Goal: Use online tool/utility: Utilize a website feature to perform a specific function

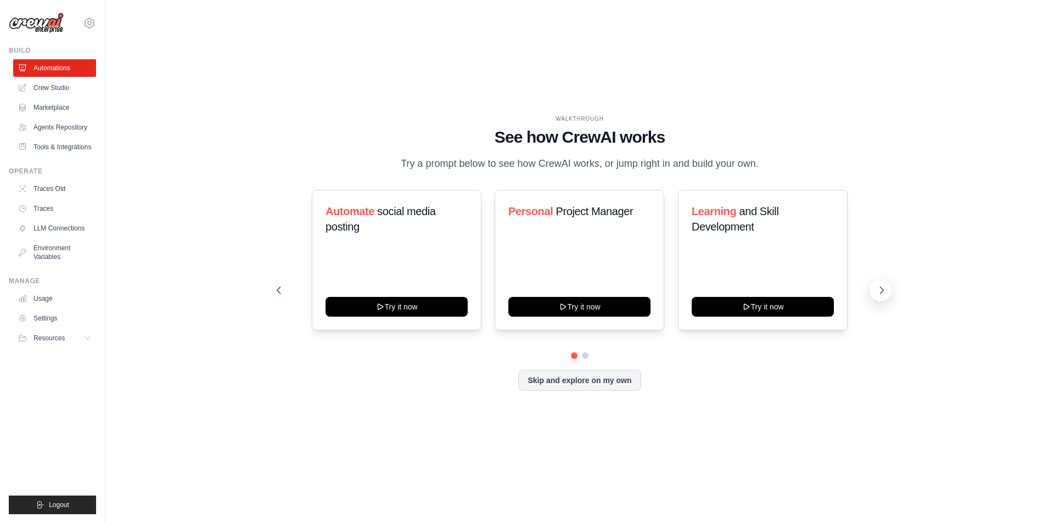
click at [876, 291] on icon at bounding box center [881, 290] width 11 height 11
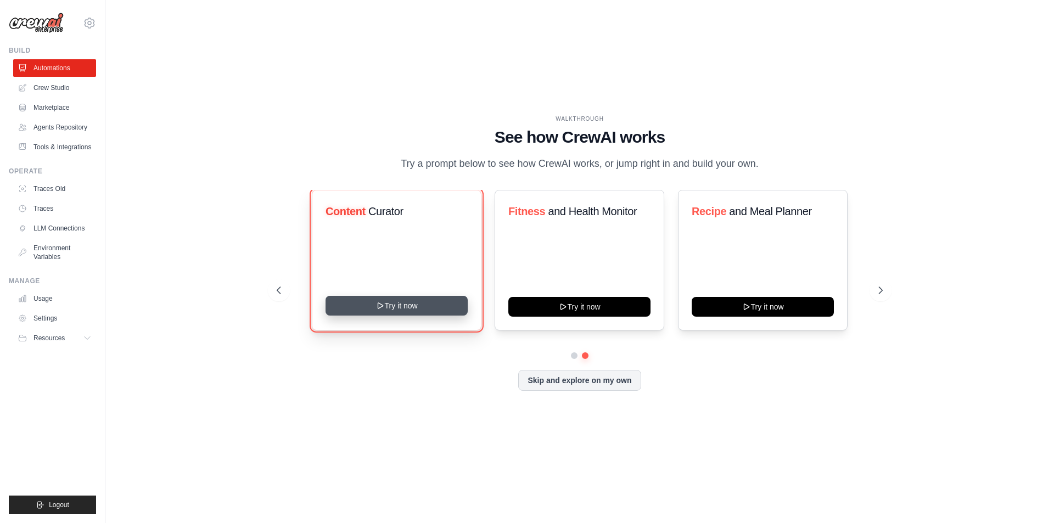
click at [366, 302] on button "Try it now" at bounding box center [396, 306] width 142 height 20
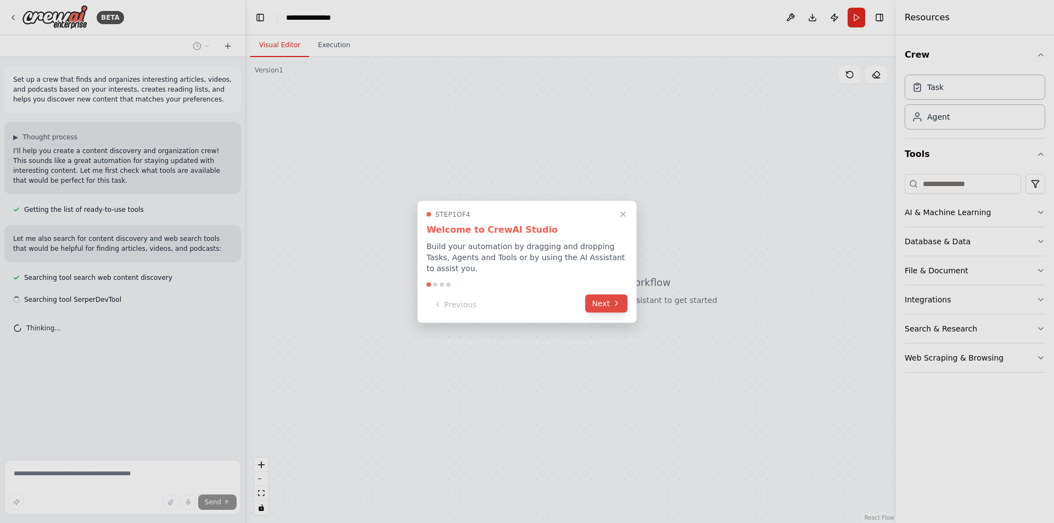
click at [613, 299] on icon at bounding box center [616, 303] width 9 height 9
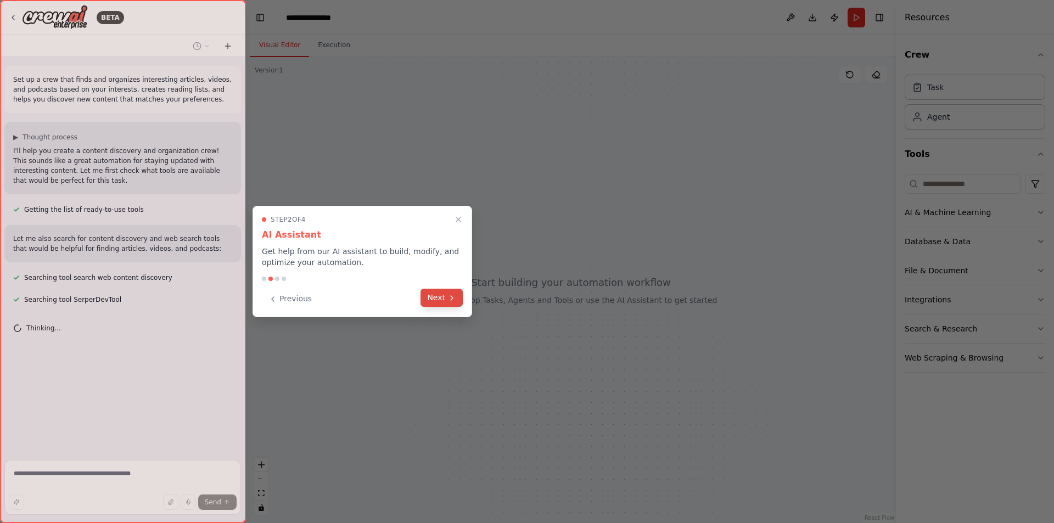
click at [461, 298] on button "Next" at bounding box center [441, 298] width 42 height 18
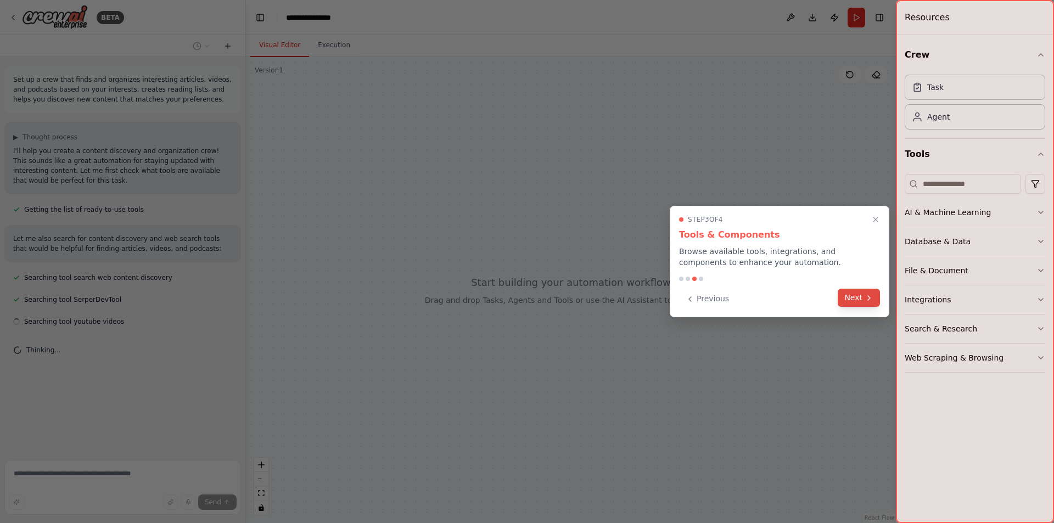
click at [848, 294] on button "Next" at bounding box center [858, 298] width 42 height 18
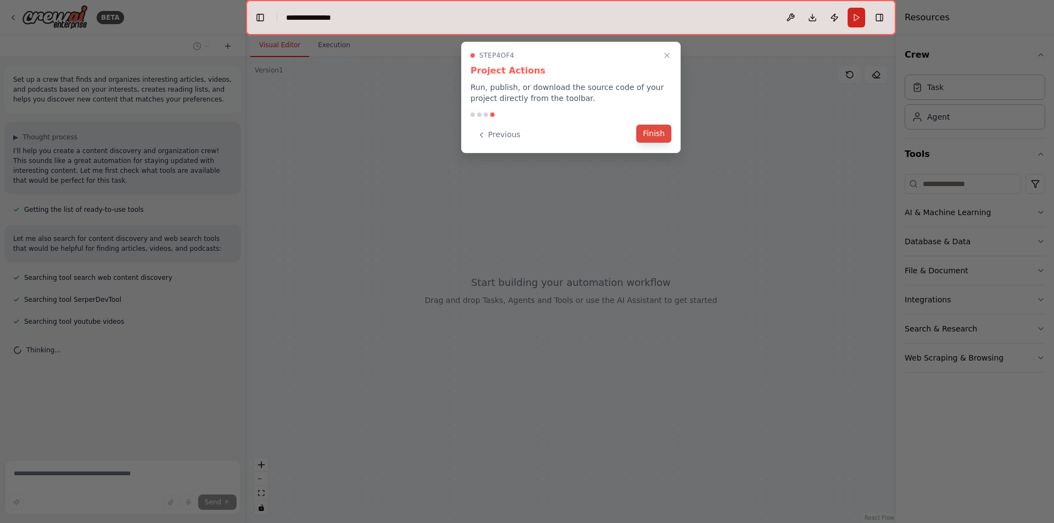
click at [655, 135] on button "Finish" at bounding box center [653, 134] width 35 height 18
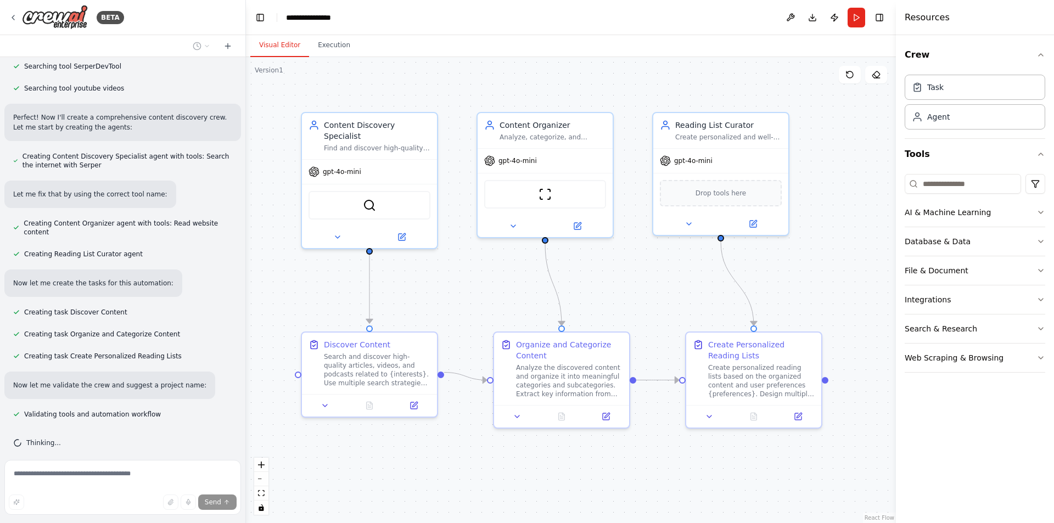
scroll to position [255, 0]
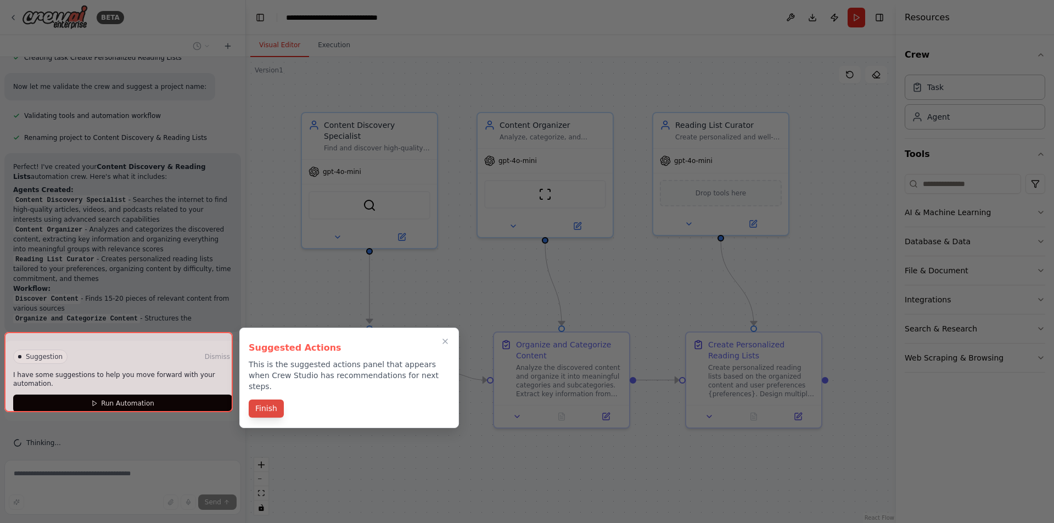
click at [270, 399] on button "Finish" at bounding box center [266, 408] width 35 height 18
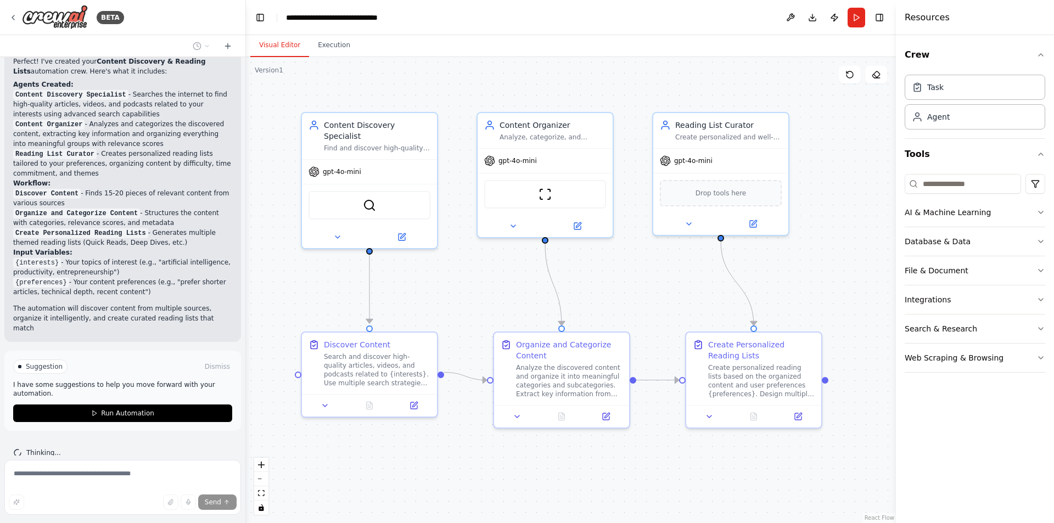
scroll to position [647, 0]
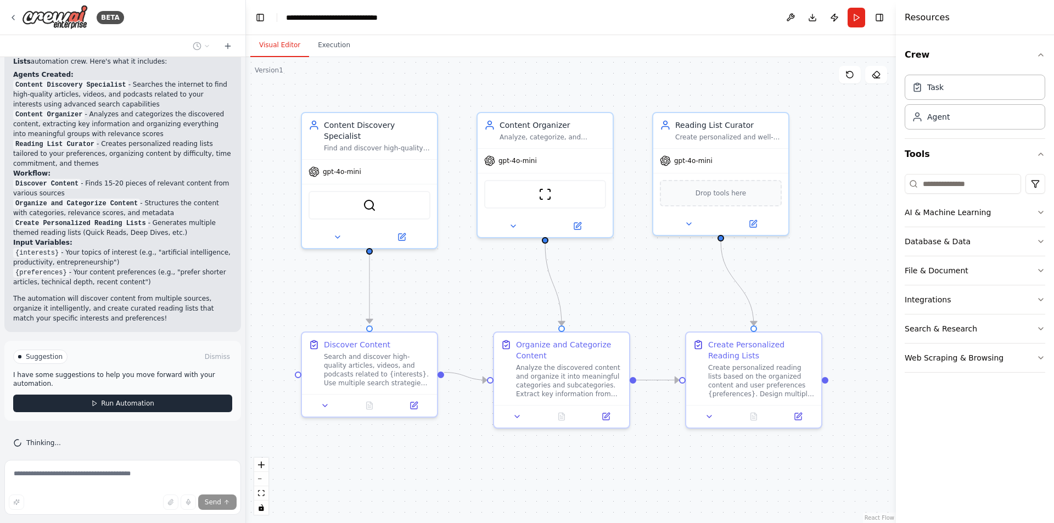
click at [170, 395] on button "Run Automation" at bounding box center [122, 404] width 219 height 18
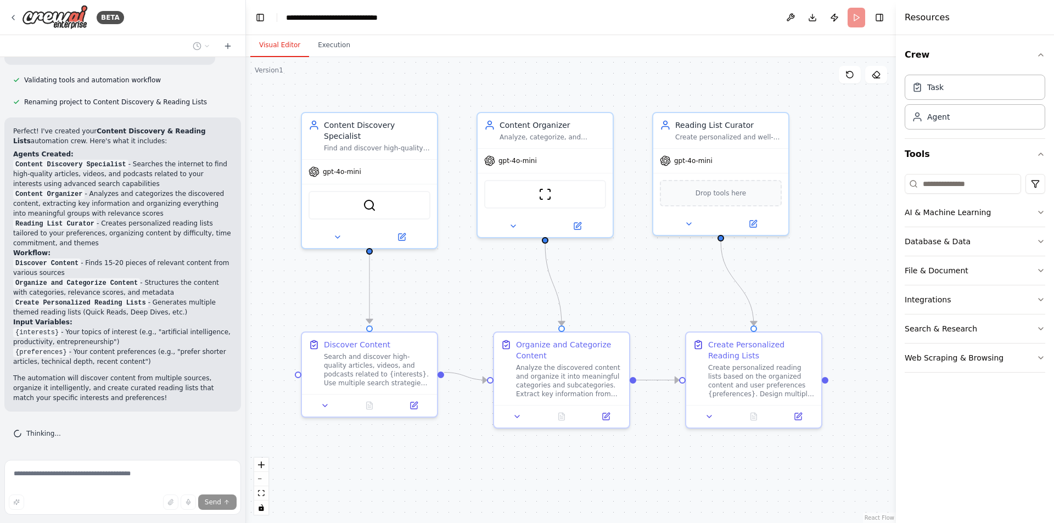
scroll to position [558, 0]
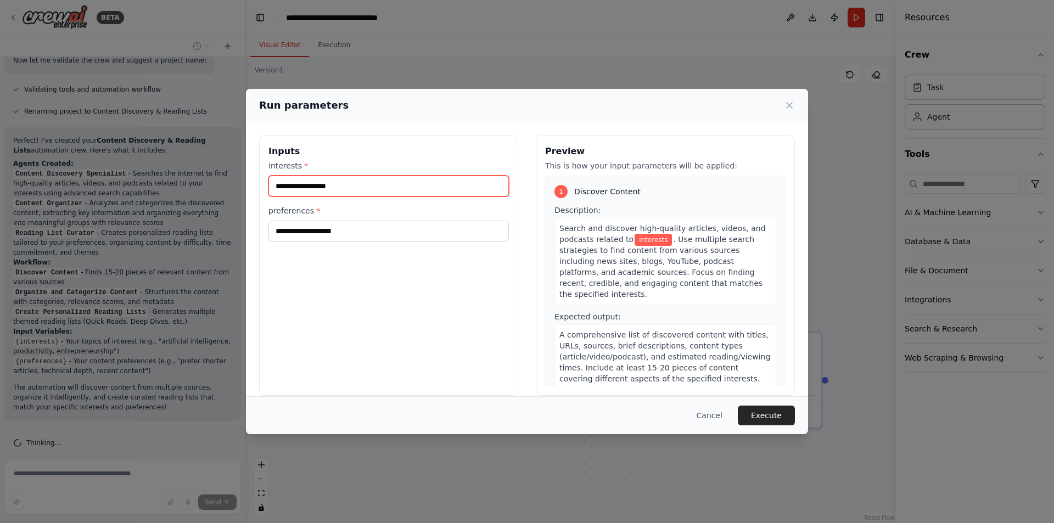
click at [337, 180] on input "interests *" at bounding box center [388, 186] width 240 height 21
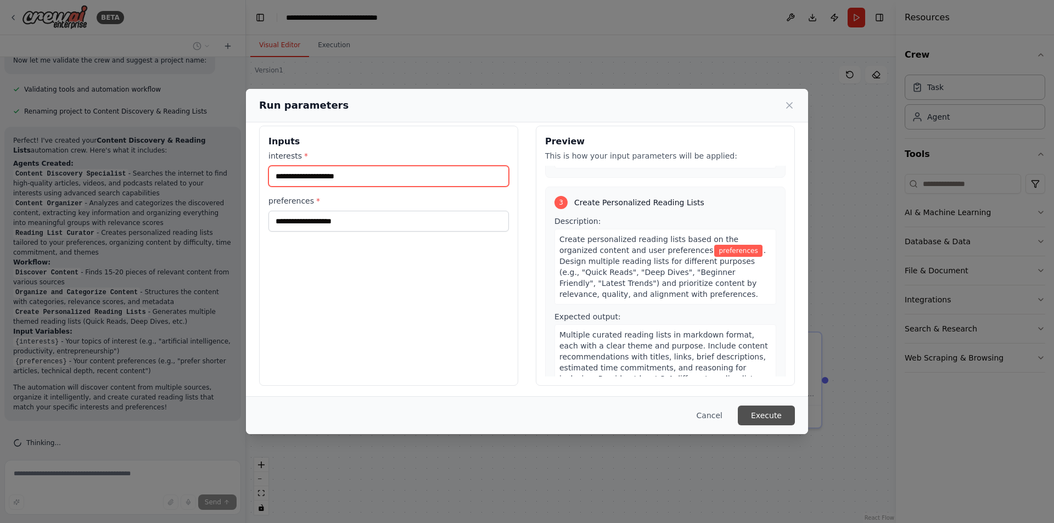
scroll to position [13, 0]
type input "**********"
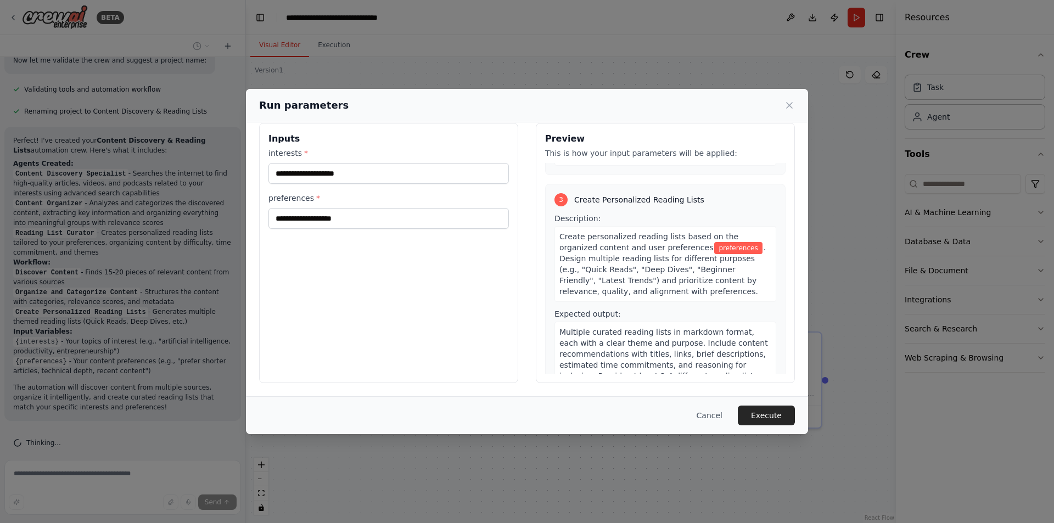
drag, startPoint x: 759, startPoint y: 416, endPoint x: 735, endPoint y: 398, distance: 30.2
click at [759, 417] on button "Execute" at bounding box center [766, 416] width 57 height 20
click at [313, 211] on input "preferences *" at bounding box center [388, 218] width 240 height 21
drag, startPoint x: 363, startPoint y: 173, endPoint x: 186, endPoint y: 185, distance: 177.1
click at [186, 185] on div "**********" at bounding box center [527, 261] width 1054 height 523
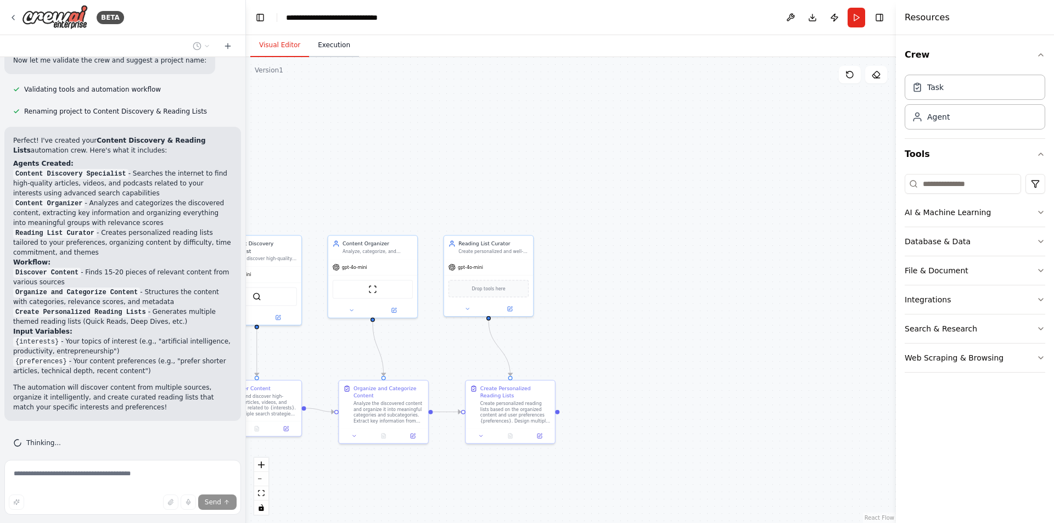
click at [333, 52] on button "Execution" at bounding box center [334, 45] width 50 height 23
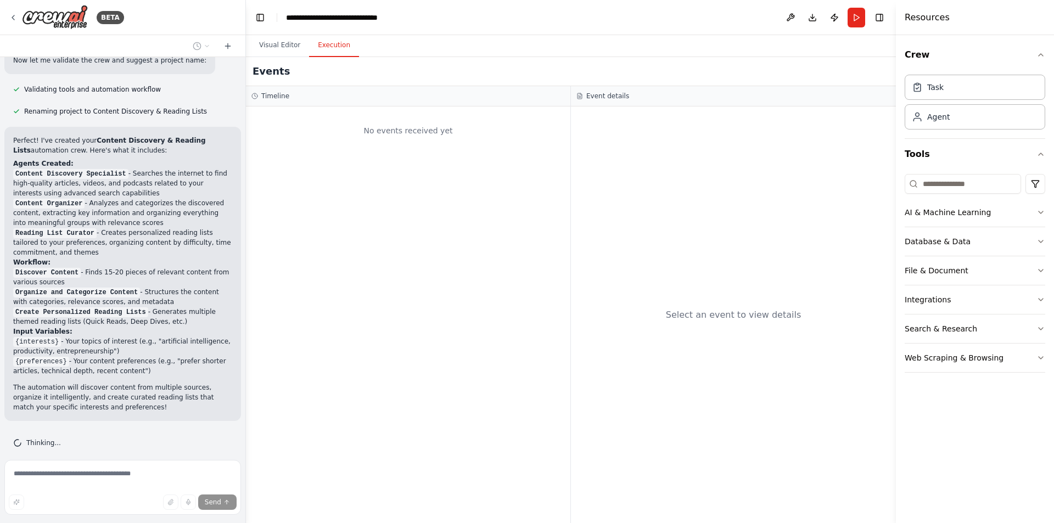
click at [328, 166] on div "No events received yet" at bounding box center [408, 314] width 324 height 417
click at [273, 50] on button "Visual Editor" at bounding box center [279, 45] width 59 height 23
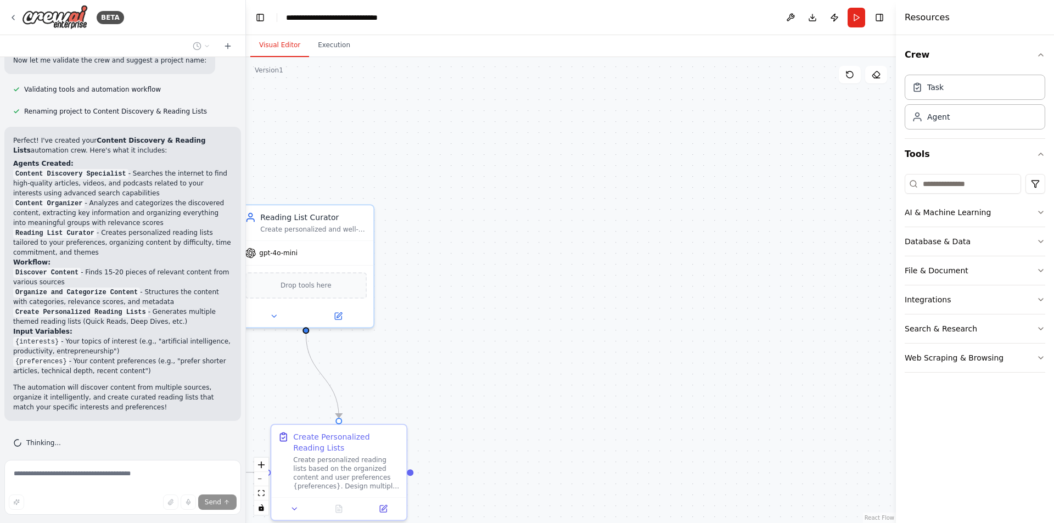
drag, startPoint x: 550, startPoint y: 331, endPoint x: 643, endPoint y: 314, distance: 93.6
click at [628, 330] on div ".deletable-edge-delete-btn { width: 20px; height: 20px; border: 0px solid #ffff…" at bounding box center [571, 290] width 650 height 466
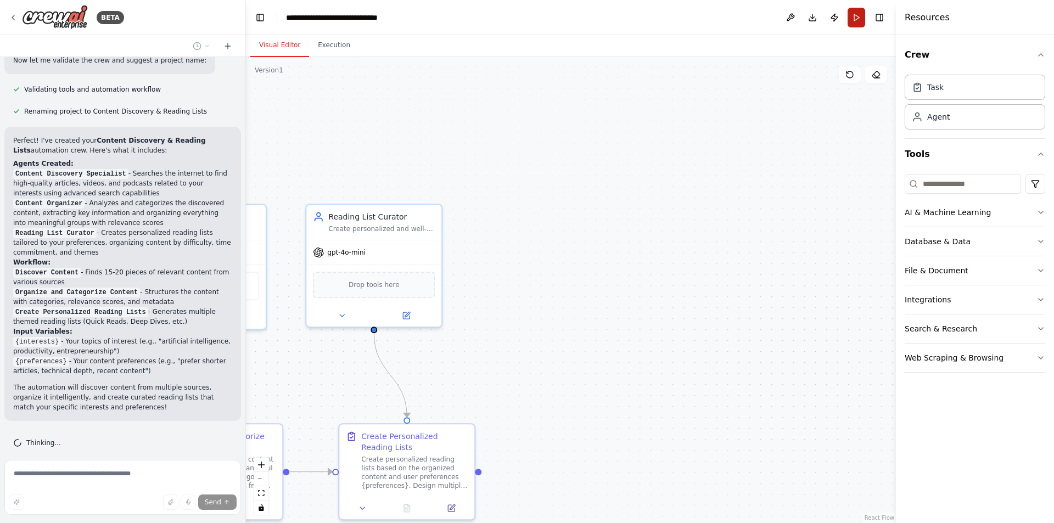
click at [852, 17] on button "Run" at bounding box center [856, 18] width 18 height 20
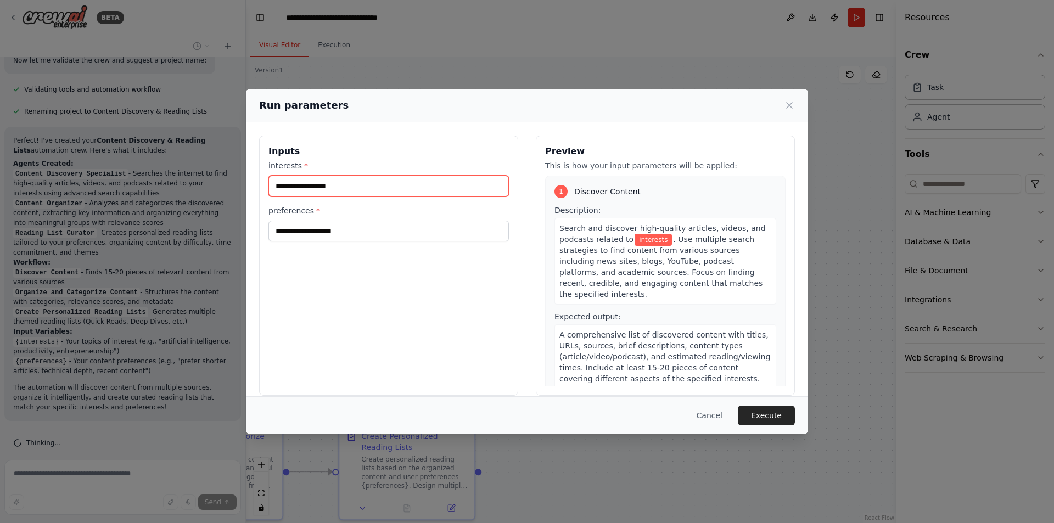
click at [301, 184] on input "interests *" at bounding box center [388, 186] width 240 height 21
paste input "******"
type input "******"
click at [311, 178] on input "******" at bounding box center [388, 186] width 240 height 21
click at [311, 186] on input "******" at bounding box center [388, 186] width 240 height 21
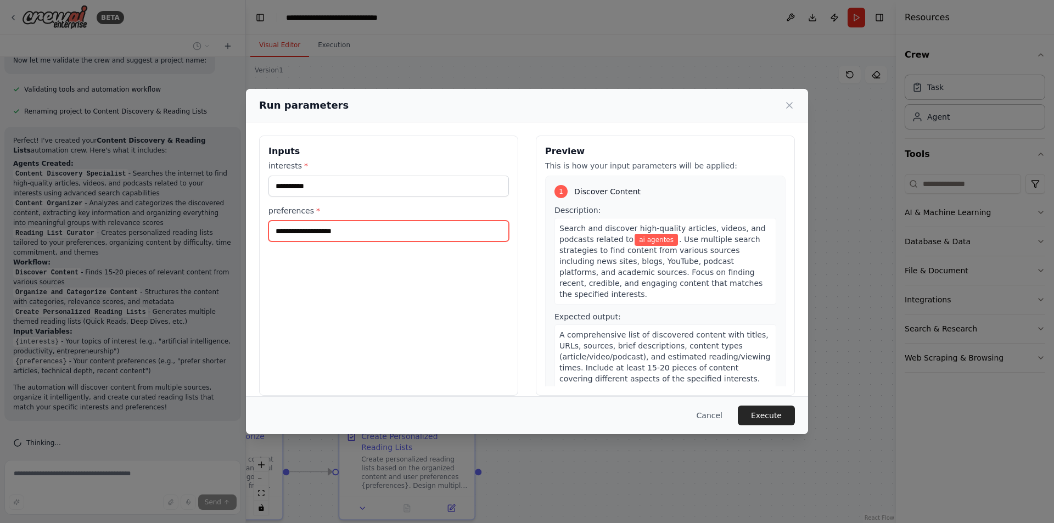
click at [295, 226] on input "preferences *" at bounding box center [388, 231] width 240 height 21
click at [762, 422] on button "Execute" at bounding box center [766, 416] width 57 height 20
click at [306, 223] on input "preferences *" at bounding box center [388, 231] width 240 height 21
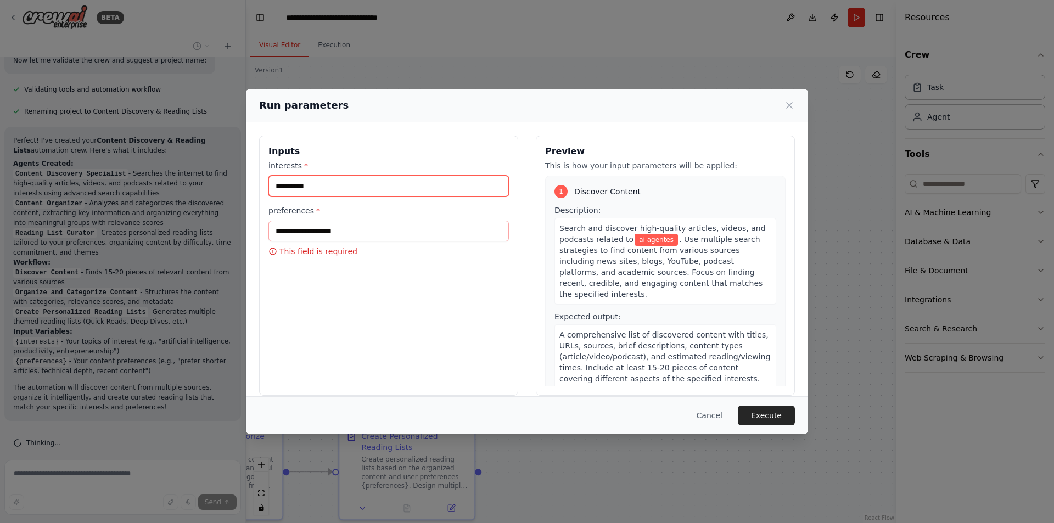
click at [306, 188] on input "**********" at bounding box center [388, 186] width 240 height 21
click at [333, 184] on input "*********" at bounding box center [388, 186] width 240 height 21
type input "*********"
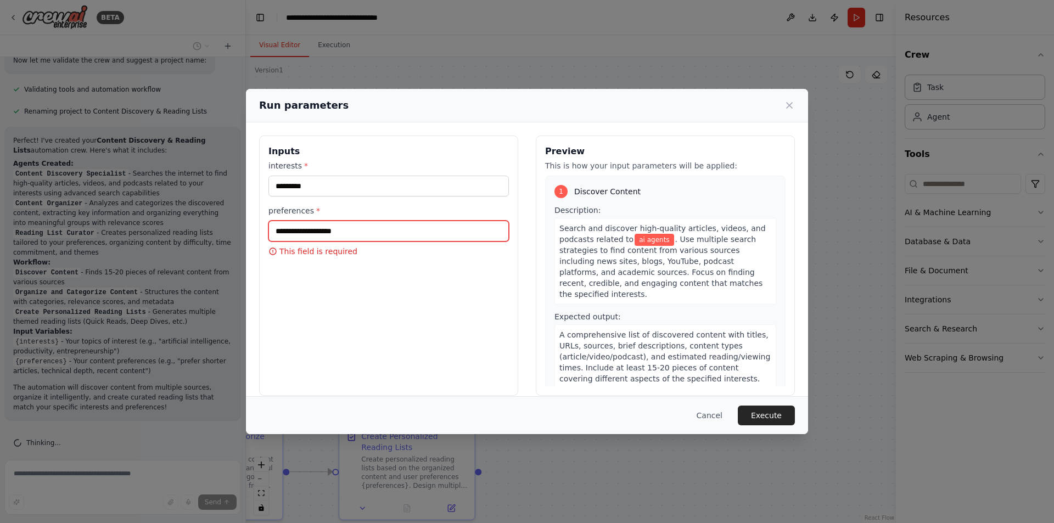
click at [318, 234] on input "preferences *" at bounding box center [388, 231] width 240 height 21
paste input "*********"
type input "*********"
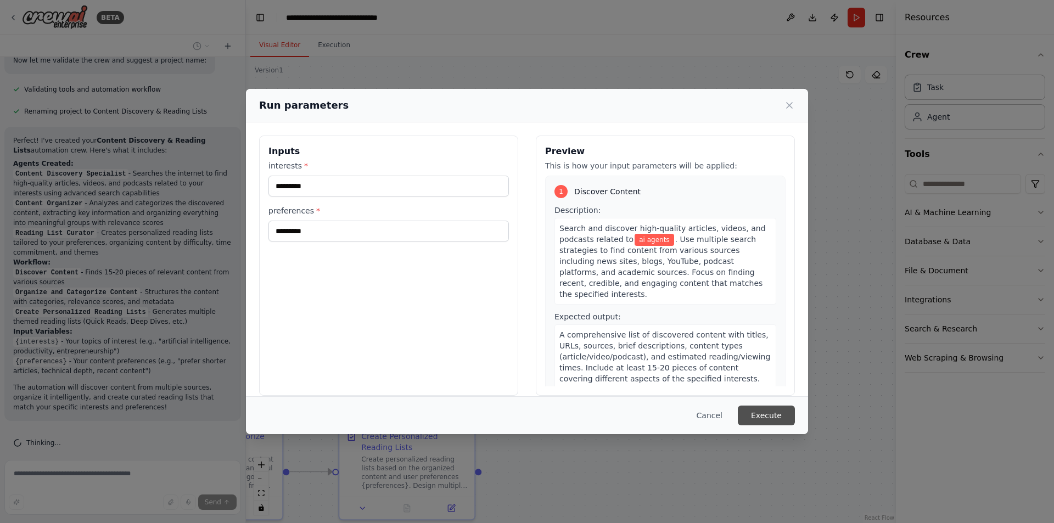
click at [772, 409] on button "Execute" at bounding box center [766, 416] width 57 height 20
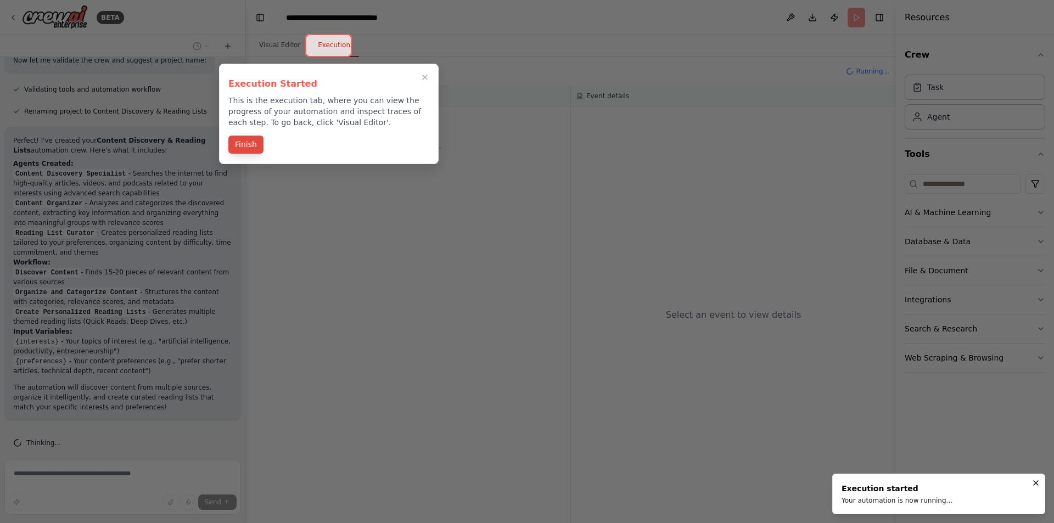
click at [241, 140] on button "Finish" at bounding box center [245, 145] width 35 height 18
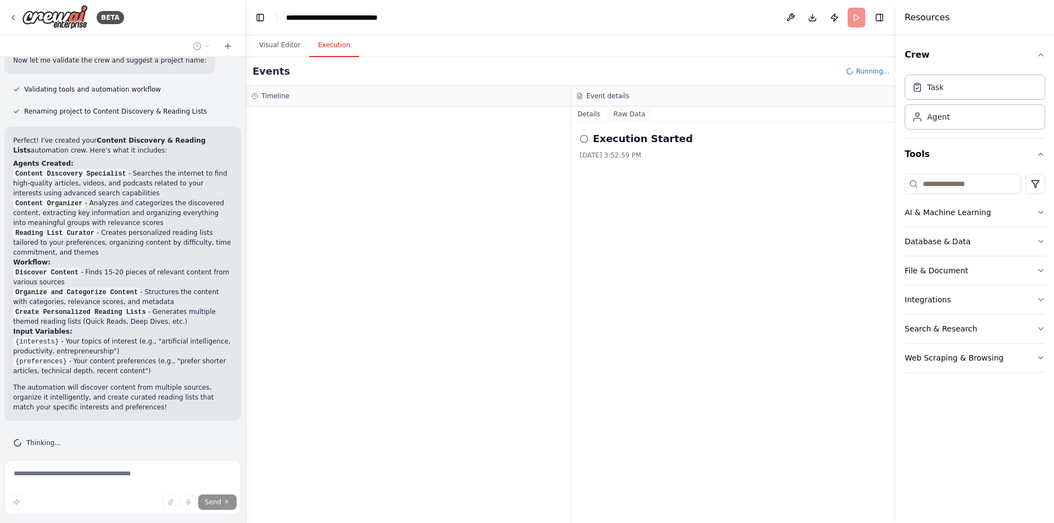
click at [621, 115] on button "Raw Data" at bounding box center [629, 113] width 45 height 15
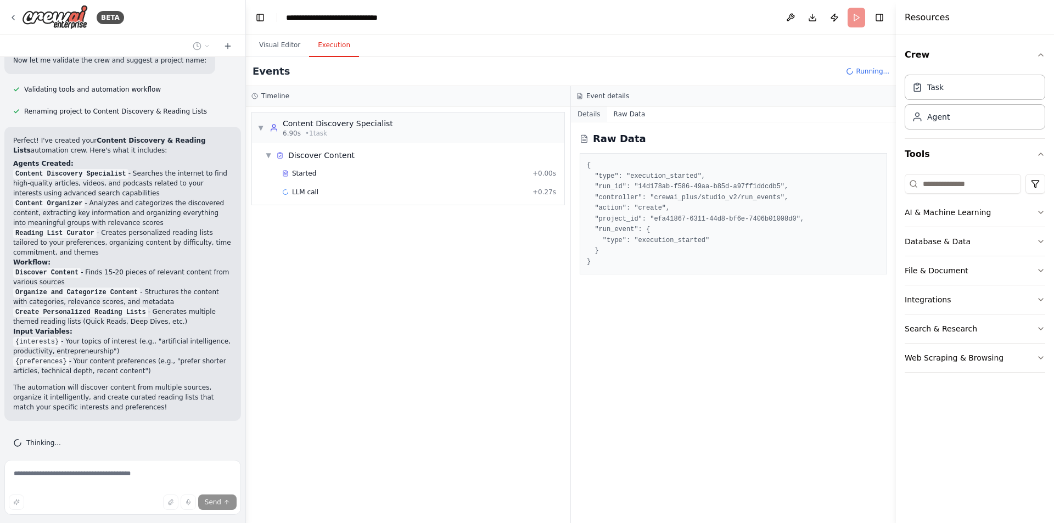
click at [584, 115] on button "Details" at bounding box center [589, 113] width 36 height 15
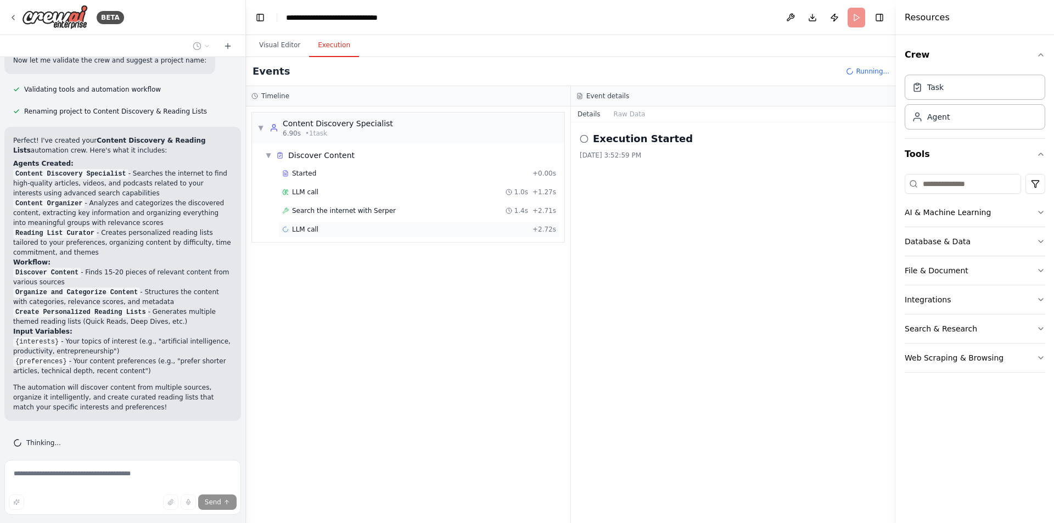
click at [308, 230] on span "LLM call" at bounding box center [305, 229] width 26 height 9
click at [606, 173] on span "Running" at bounding box center [610, 177] width 27 height 9
click at [617, 115] on button "Messages" at bounding box center [630, 113] width 46 height 15
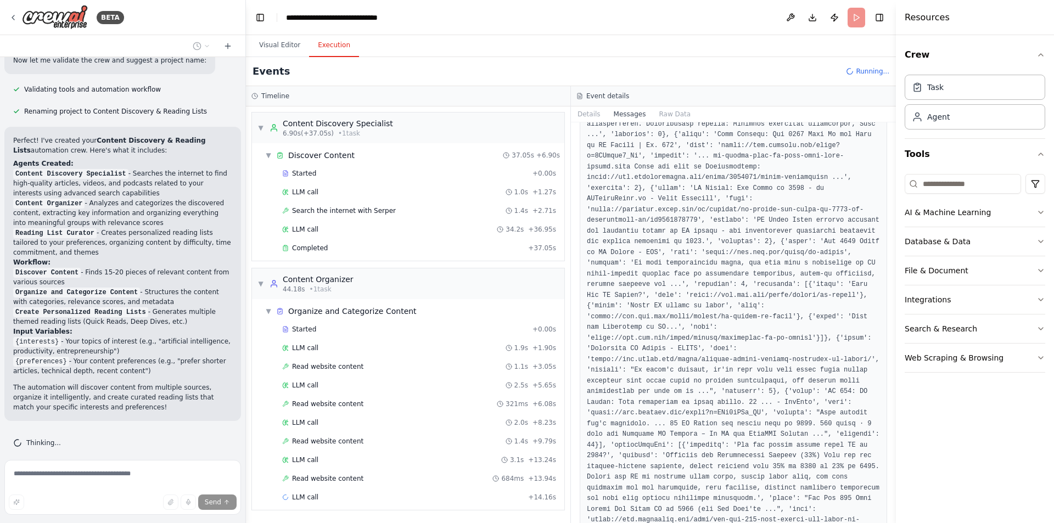
scroll to position [1181, 0]
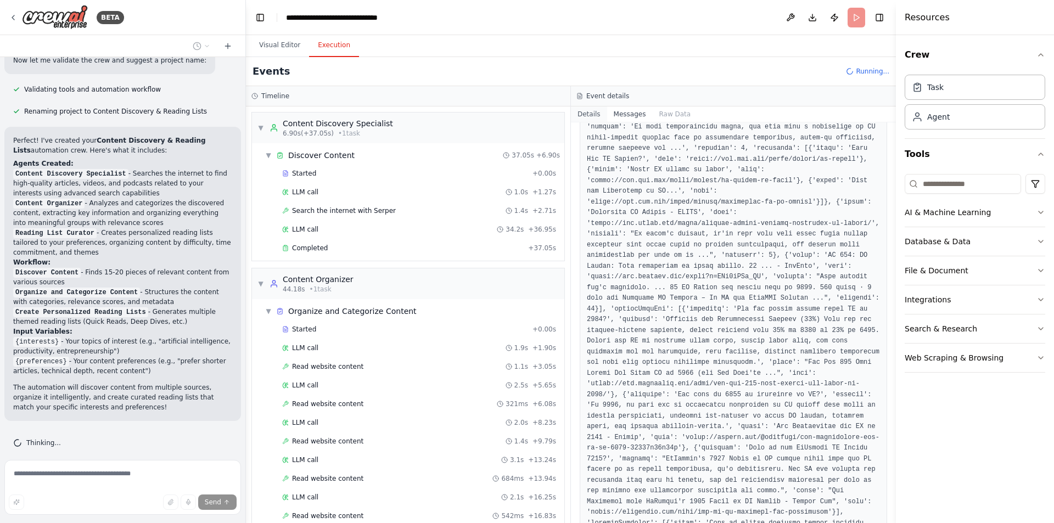
click at [587, 115] on button "Details" at bounding box center [589, 113] width 36 height 15
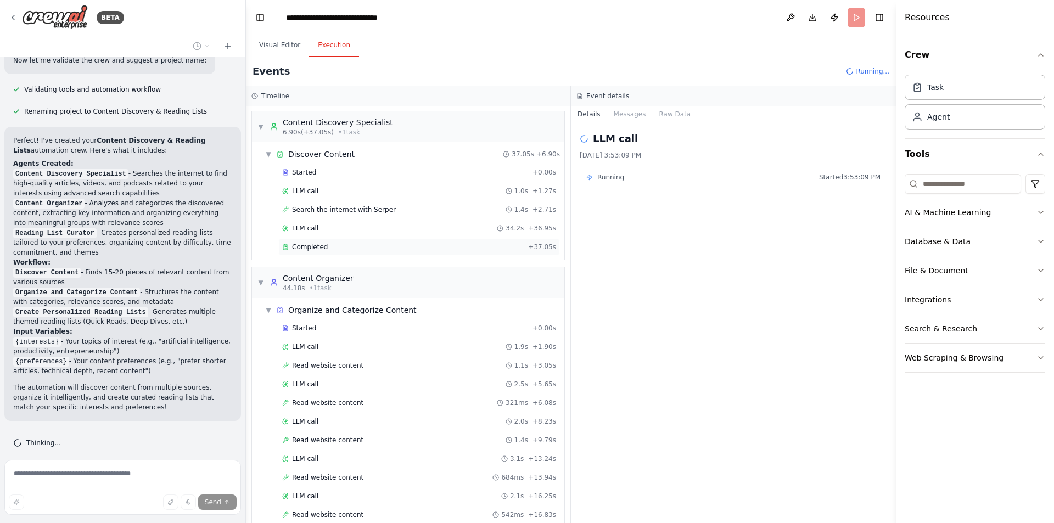
scroll to position [0, 0]
click at [268, 154] on span "▼" at bounding box center [268, 155] width 7 height 9
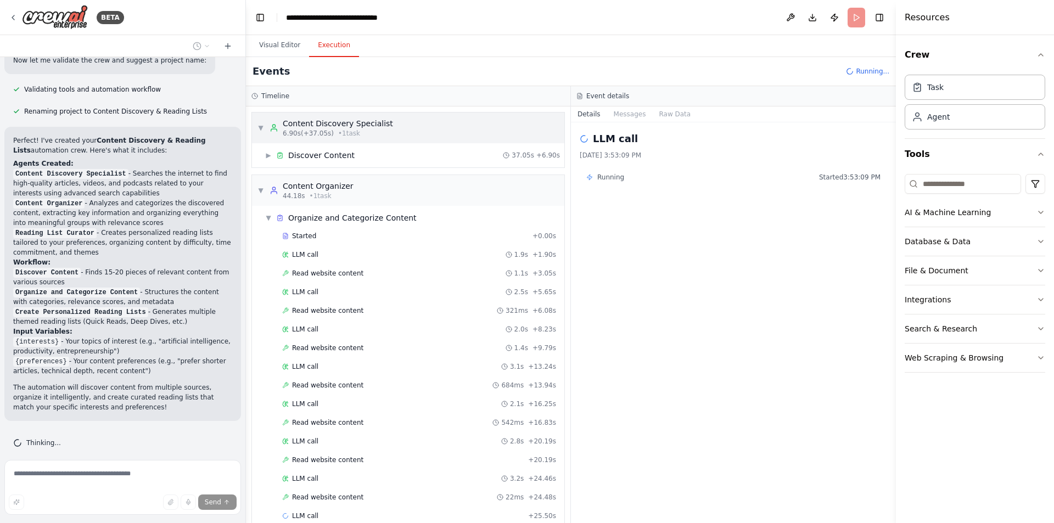
click at [262, 128] on span "▼" at bounding box center [260, 127] width 7 height 9
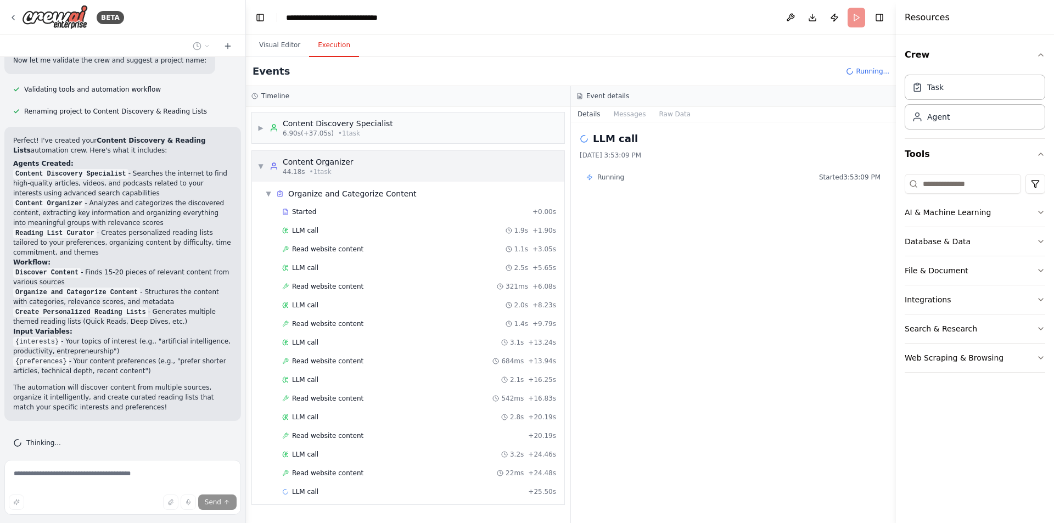
click at [261, 168] on span "▼" at bounding box center [260, 166] width 7 height 9
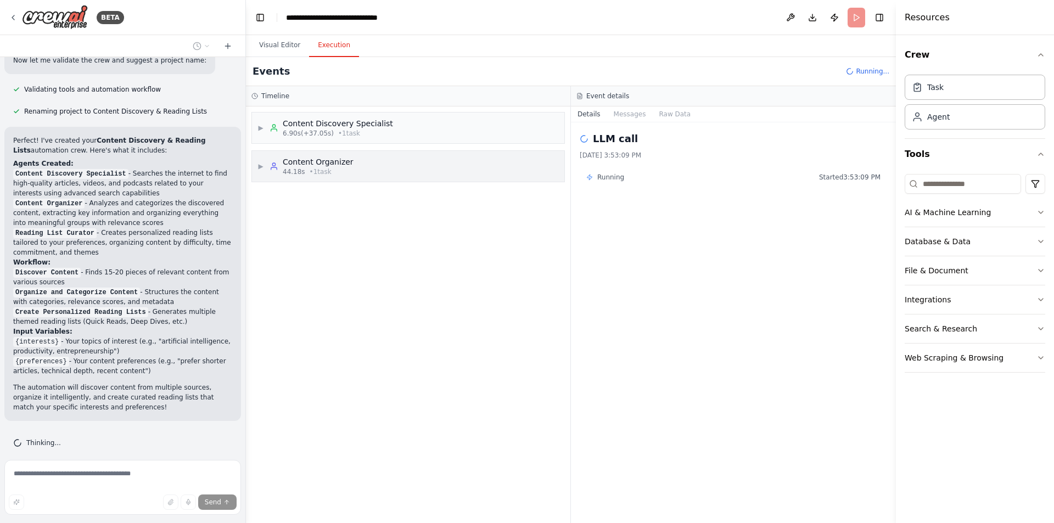
click at [262, 165] on span "▶" at bounding box center [260, 166] width 7 height 9
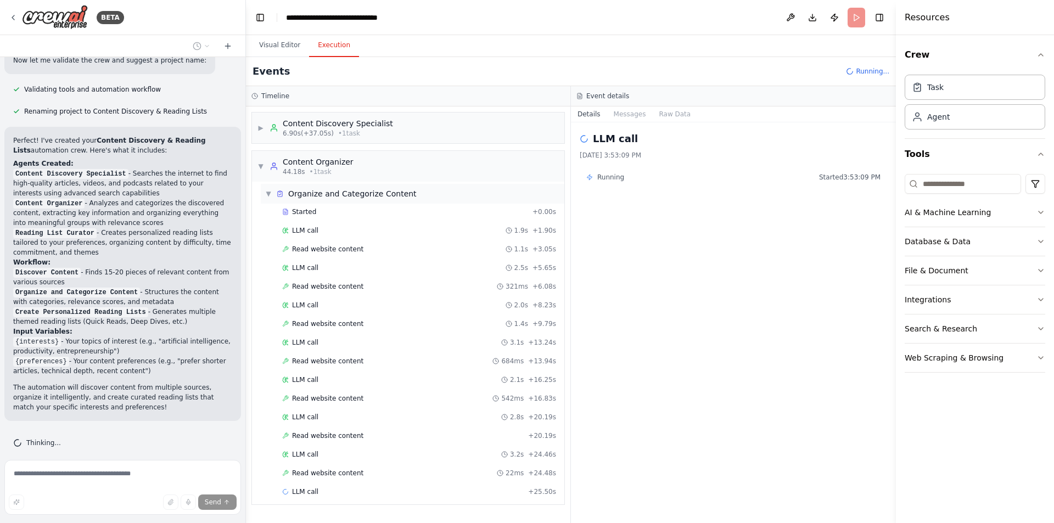
click at [269, 193] on span "▼" at bounding box center [268, 193] width 7 height 9
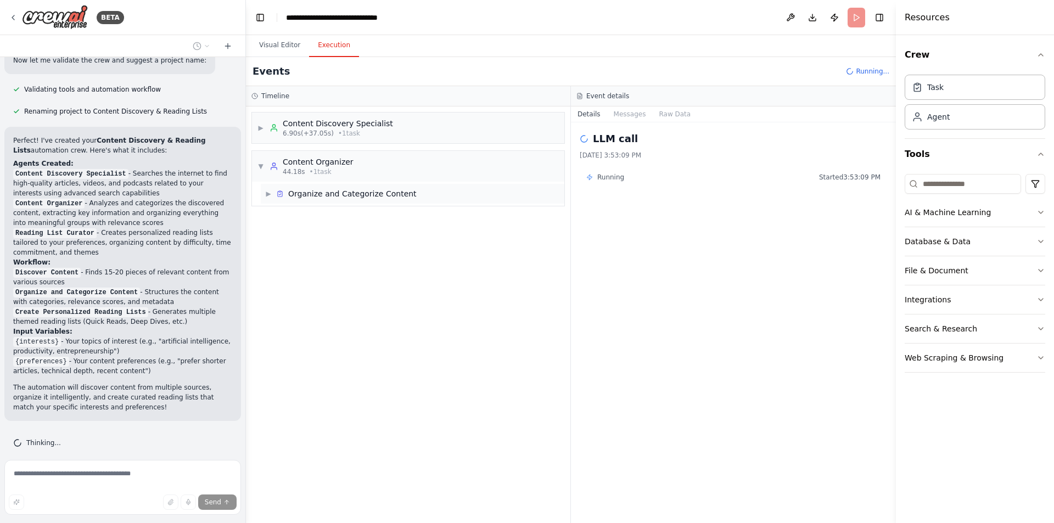
click at [269, 193] on span "▶" at bounding box center [268, 193] width 7 height 9
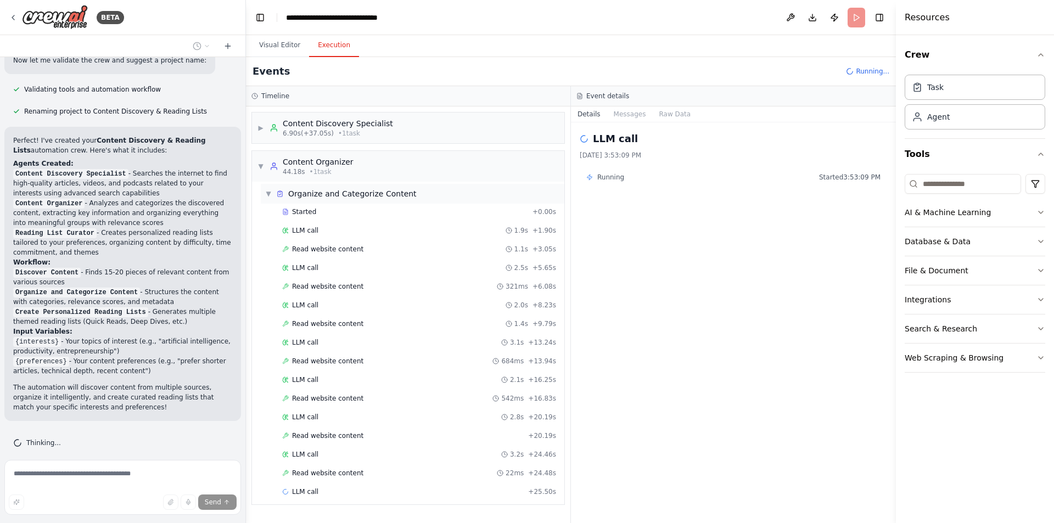
click at [299, 195] on span "Organize and Categorize Content" at bounding box center [352, 193] width 128 height 11
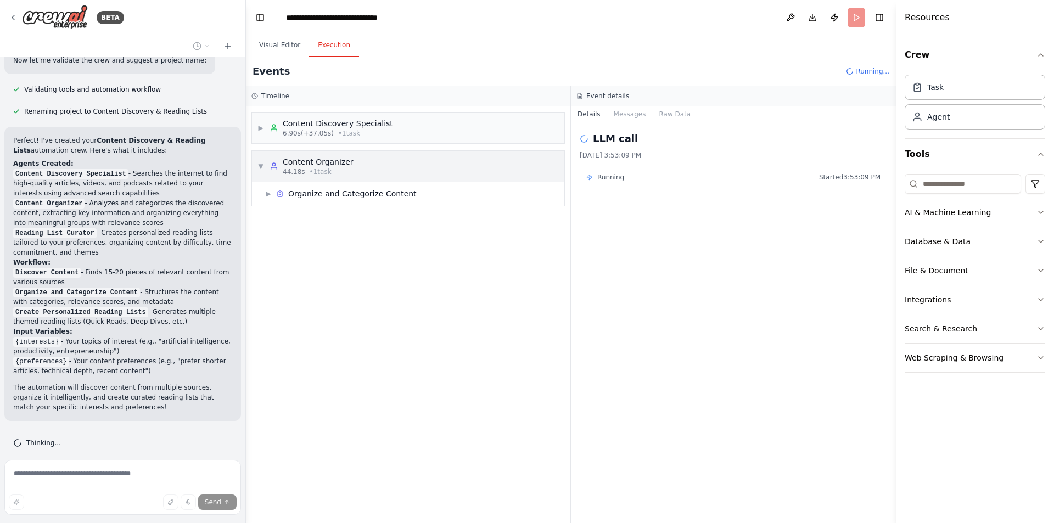
click at [278, 166] on icon at bounding box center [273, 166] width 9 height 9
click at [406, 135] on div "▶ Content Discovery Specialist 6.90s (+37.05s) • 1 task" at bounding box center [408, 127] width 312 height 31
click at [406, 135] on div "▼ Content Discovery Specialist 6.90s (+37.05s) • 1 task" at bounding box center [408, 127] width 312 height 31
click at [394, 172] on div "▶ Content Organizer 44.18s • 1 task" at bounding box center [408, 166] width 312 height 31
click at [394, 172] on div "▼ Content Organizer 44.18s • 1 task" at bounding box center [408, 166] width 312 height 31
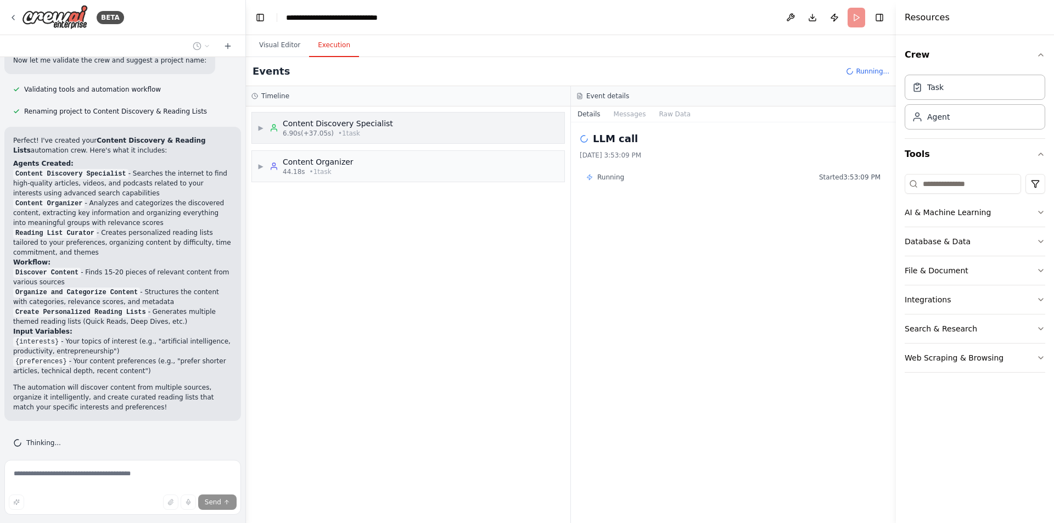
click at [403, 139] on div "▶ Content Discovery Specialist 6.90s (+37.05s) • 1 task" at bounding box center [408, 127] width 312 height 31
click at [408, 159] on div "▶ Discover Content 37.05s + 6.90s" at bounding box center [412, 155] width 303 height 20
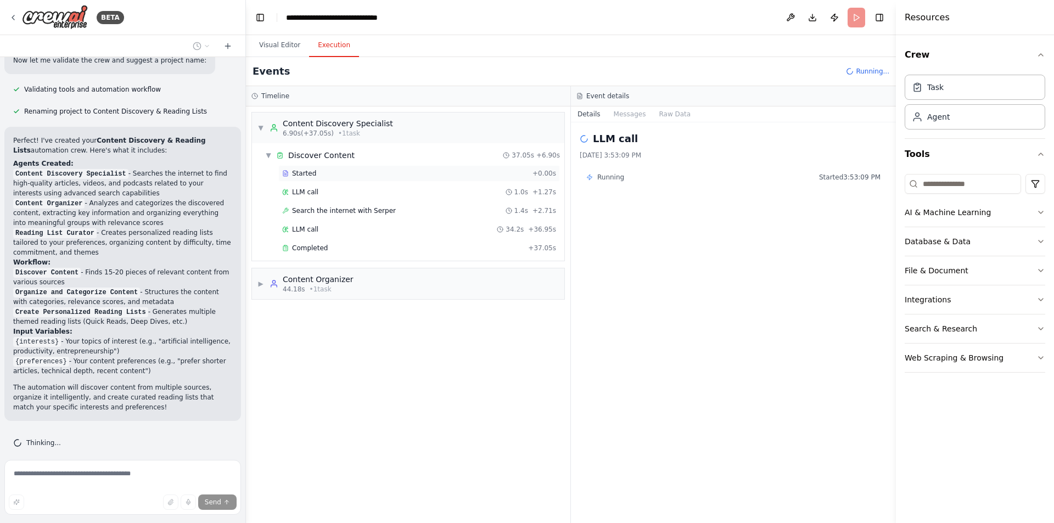
click at [309, 183] on div "Started + 0.00s LLM call 1.0s + 1.27s Search the internet with [PERSON_NAME] 1.…" at bounding box center [412, 211] width 303 height 93
click at [311, 172] on span "Started" at bounding box center [304, 173] width 24 height 9
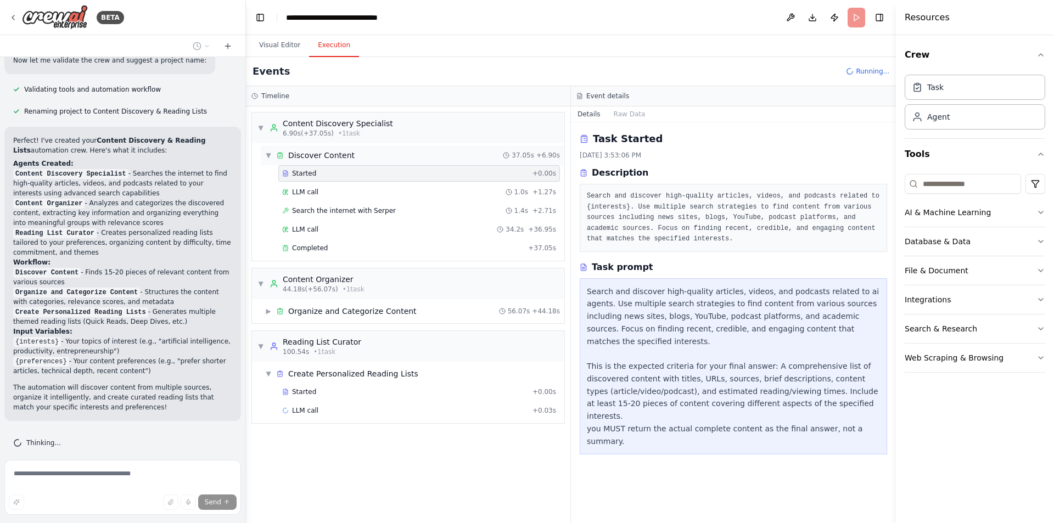
click at [270, 153] on span "▼" at bounding box center [268, 155] width 7 height 9
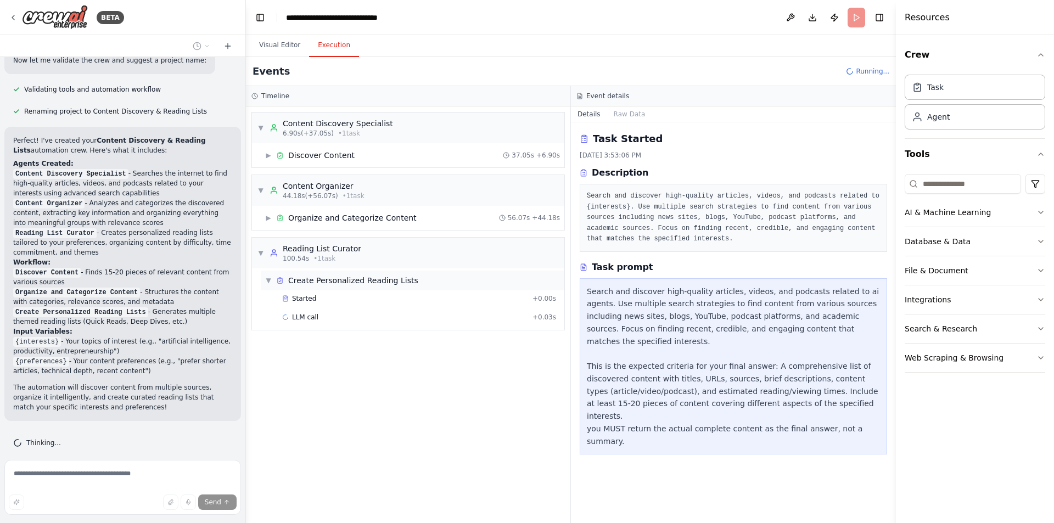
click at [266, 280] on span "▼" at bounding box center [268, 280] width 7 height 9
click at [267, 280] on span "▶" at bounding box center [268, 280] width 7 height 9
click at [311, 314] on span "LLM call" at bounding box center [305, 317] width 26 height 9
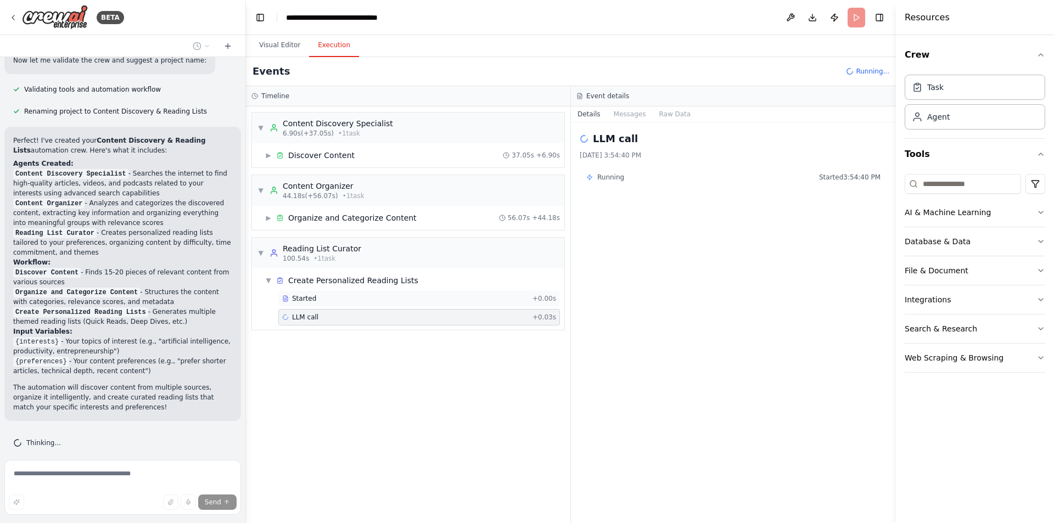
click at [312, 296] on span "Started" at bounding box center [304, 298] width 24 height 9
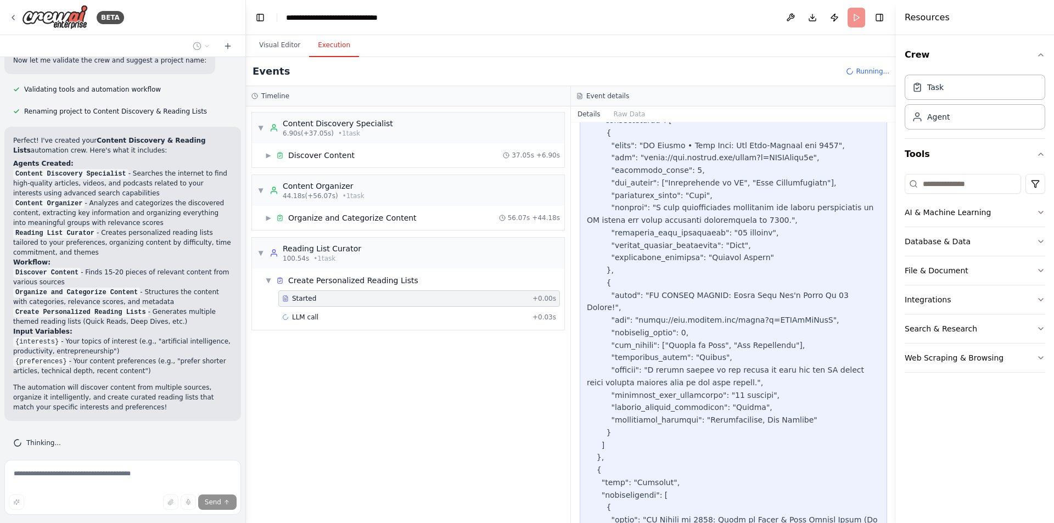
scroll to position [439, 0]
click at [266, 282] on span "▼" at bounding box center [268, 280] width 7 height 9
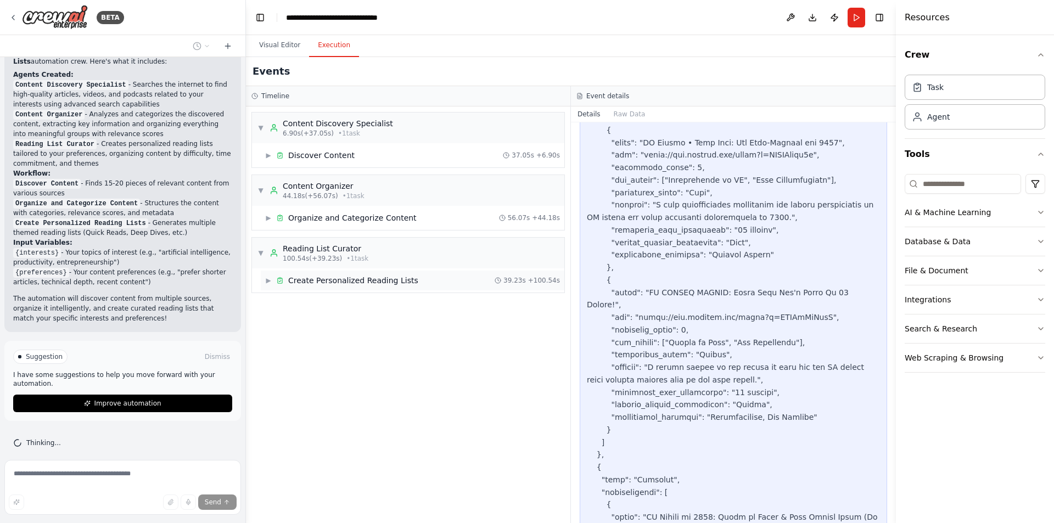
click at [339, 276] on span "Create Personalized Reading Lists" at bounding box center [353, 280] width 130 height 11
click at [329, 325] on div "Started + 0.00s LLM call 39.1s + 39.12s Completed + 39.23s" at bounding box center [412, 318] width 303 height 56
click at [330, 334] on div "Completed" at bounding box center [402, 335] width 241 height 9
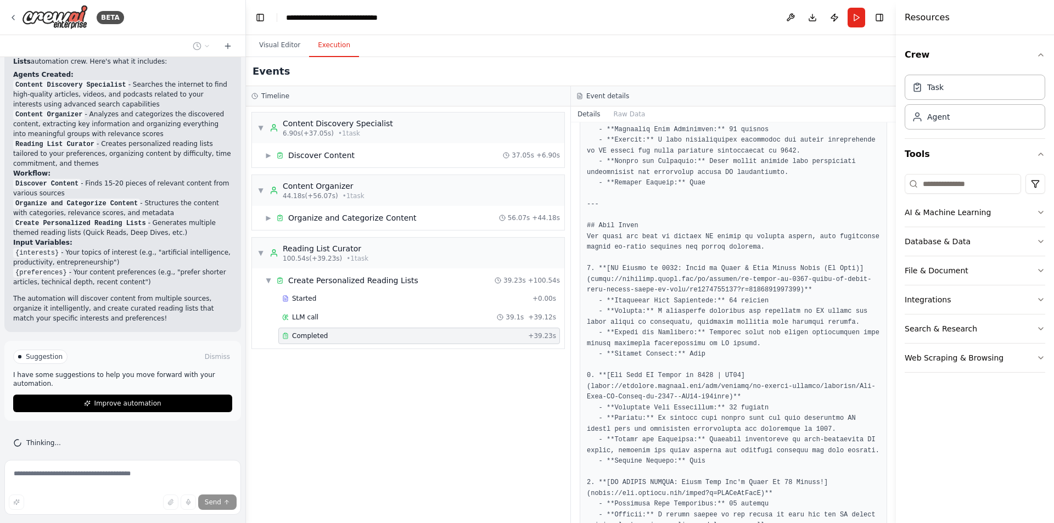
click at [317, 333] on span "Completed" at bounding box center [310, 335] width 36 height 9
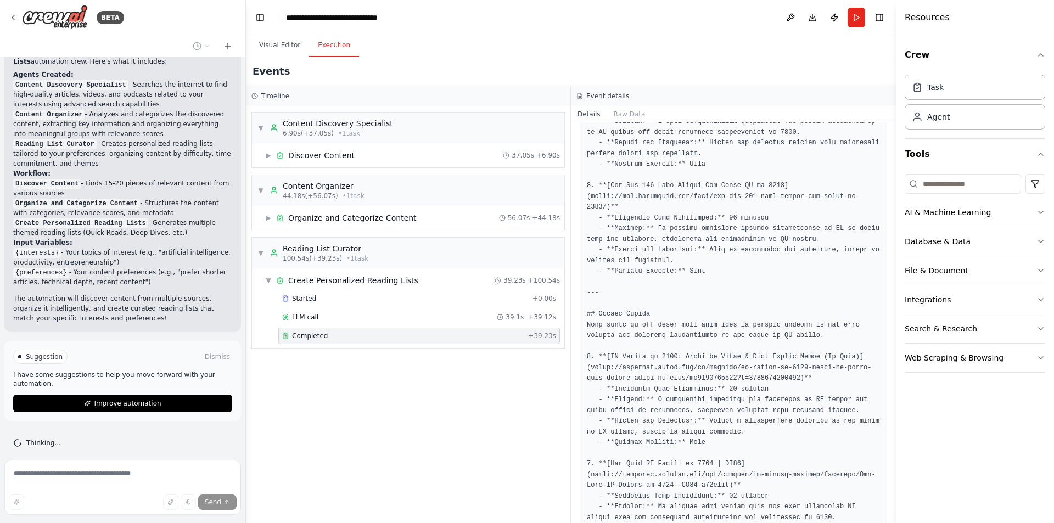
scroll to position [1253, 0]
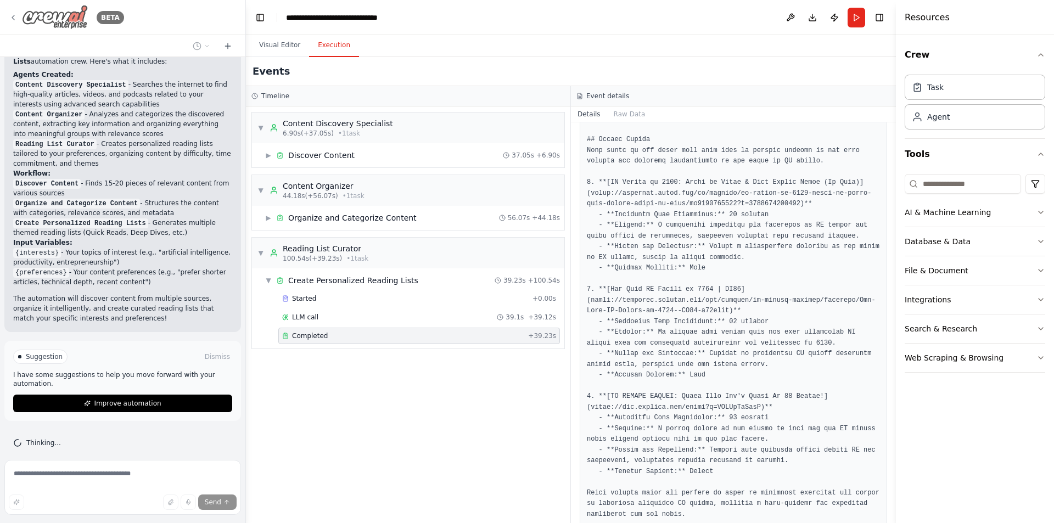
click at [17, 12] on div "BETA" at bounding box center [66, 17] width 115 height 25
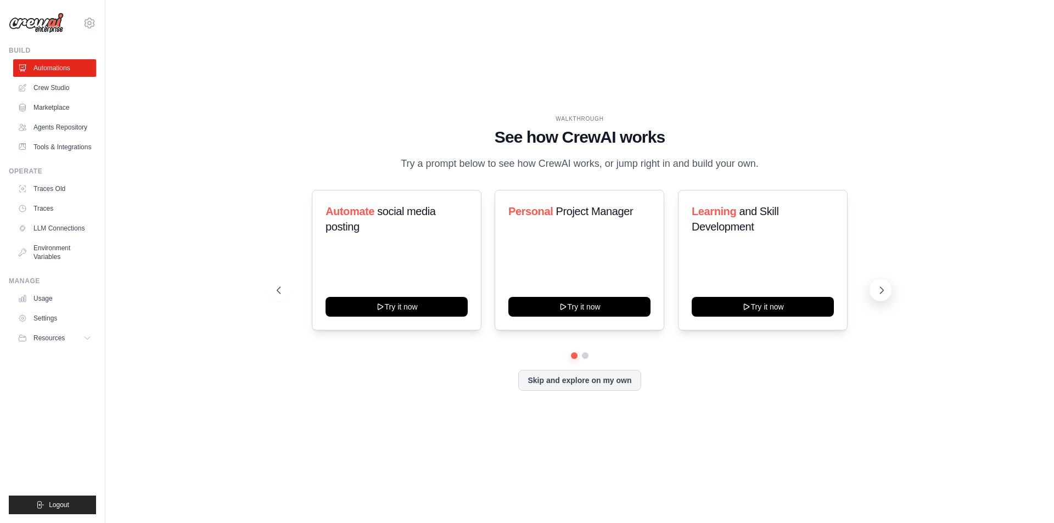
click at [881, 290] on icon at bounding box center [881, 290] width 11 height 11
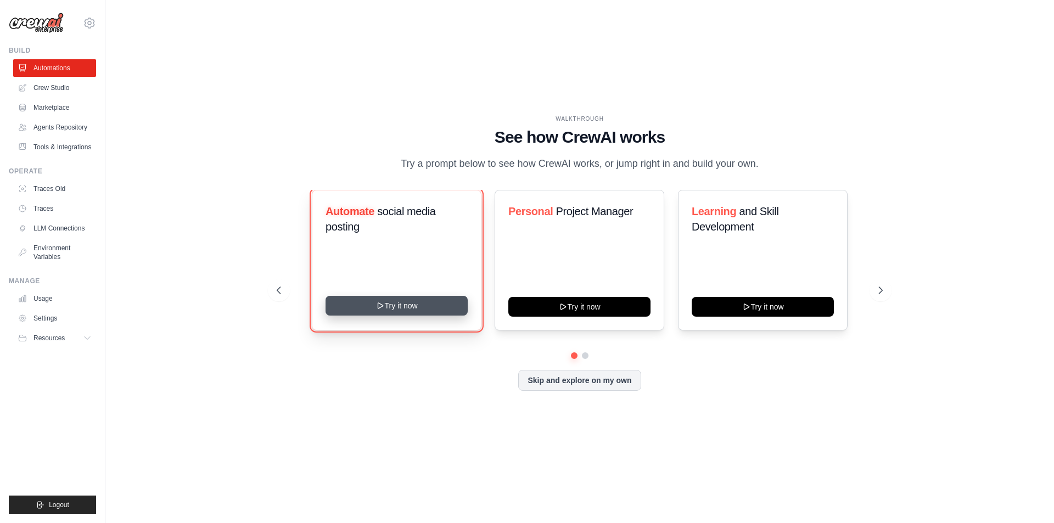
click at [403, 311] on button "Try it now" at bounding box center [396, 306] width 142 height 20
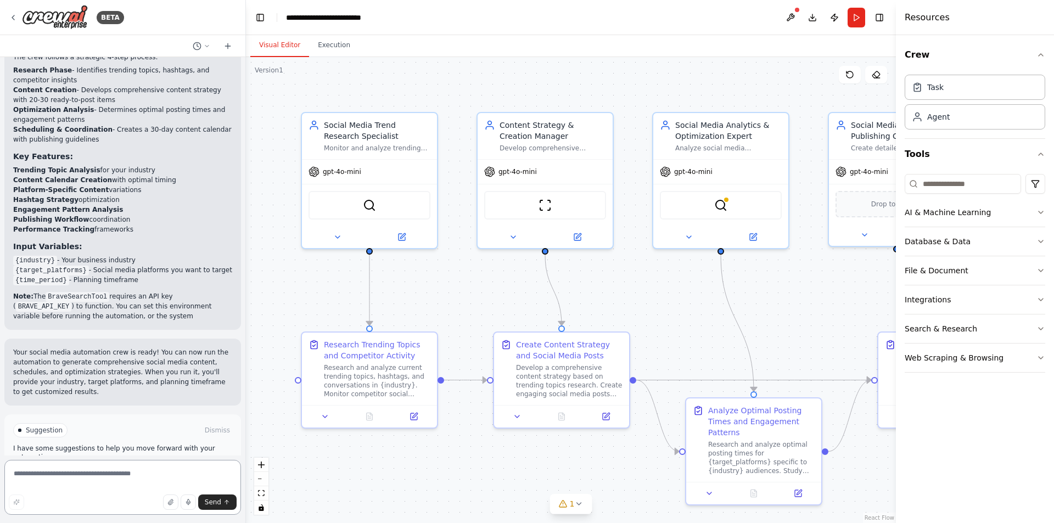
scroll to position [1218, 0]
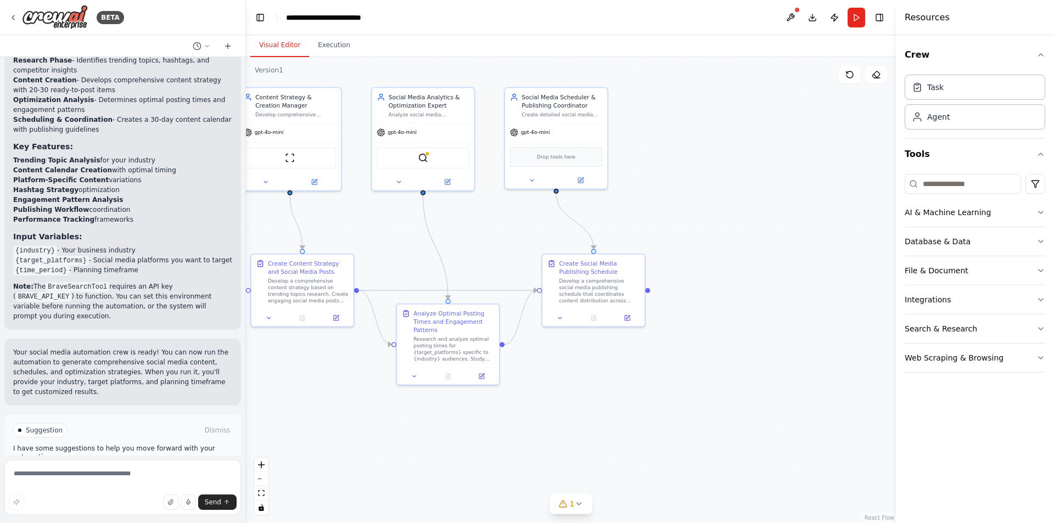
click at [174, 468] on button "Run Automation" at bounding box center [122, 477] width 219 height 18
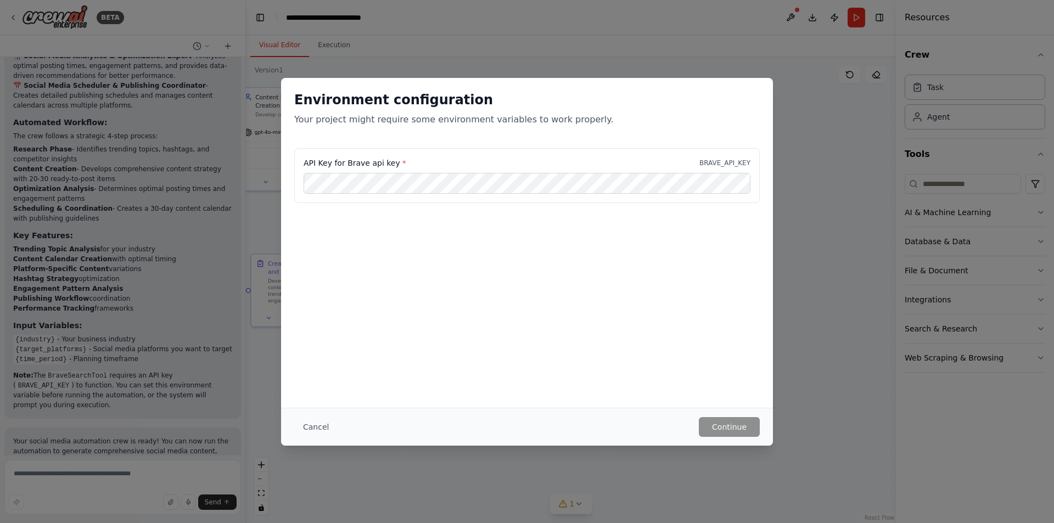
click at [355, 166] on label "API Key for Brave api key *" at bounding box center [354, 162] width 103 height 11
click at [356, 162] on label "API Key for Brave api key *" at bounding box center [354, 162] width 103 height 11
drag, startPoint x: 344, startPoint y: 159, endPoint x: 391, endPoint y: 162, distance: 47.3
click at [391, 162] on label "API Key for Brave api key *" at bounding box center [354, 162] width 103 height 11
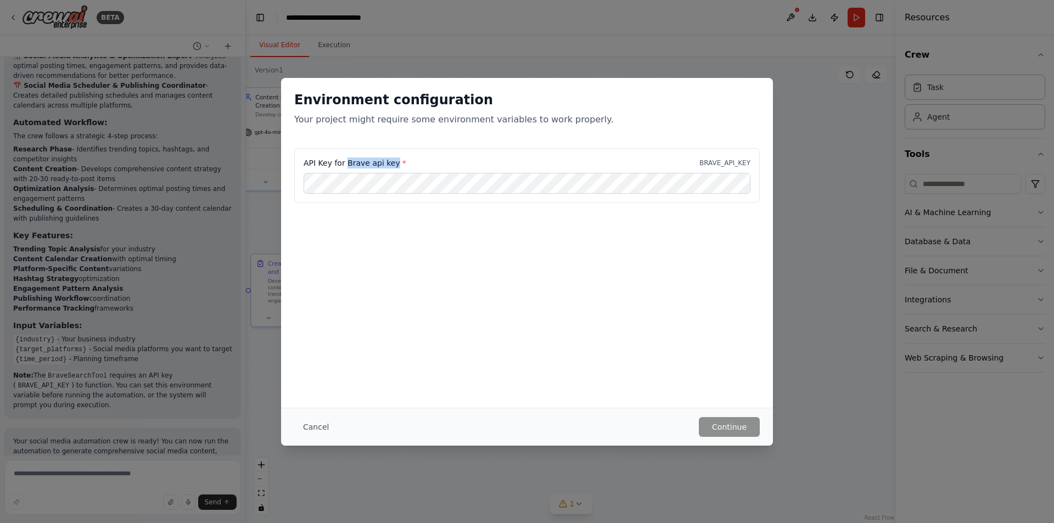
copy label "Brave api key"
drag, startPoint x: 703, startPoint y: 164, endPoint x: 753, endPoint y: 164, distance: 50.5
click at [753, 164] on div "API Key for Brave api key * BRAVE_API_KEY" at bounding box center [526, 175] width 465 height 55
copy p "BRAVE_API_KEY"
click at [319, 425] on button "Cancel" at bounding box center [315, 427] width 43 height 20
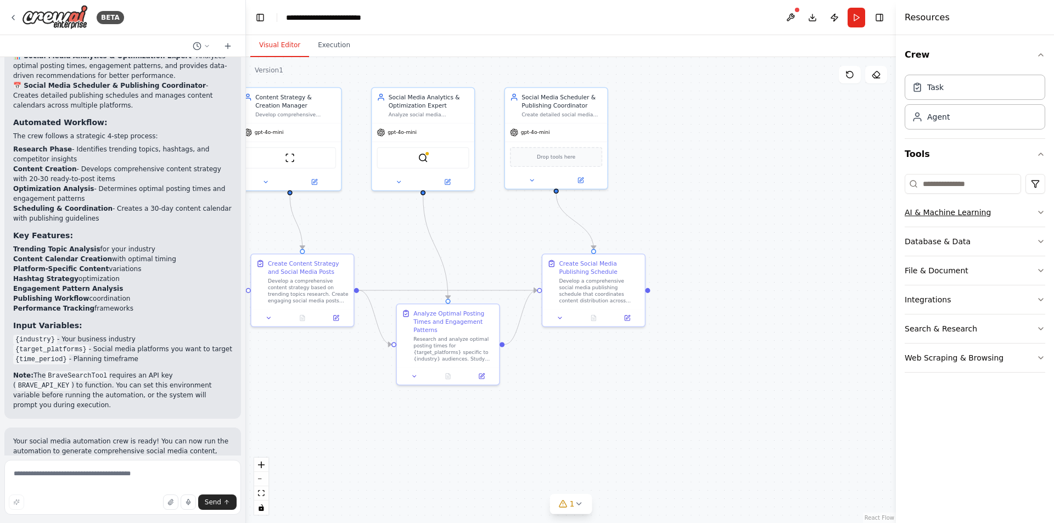
click at [920, 215] on div "AI & Machine Learning" at bounding box center [947, 212] width 86 height 11
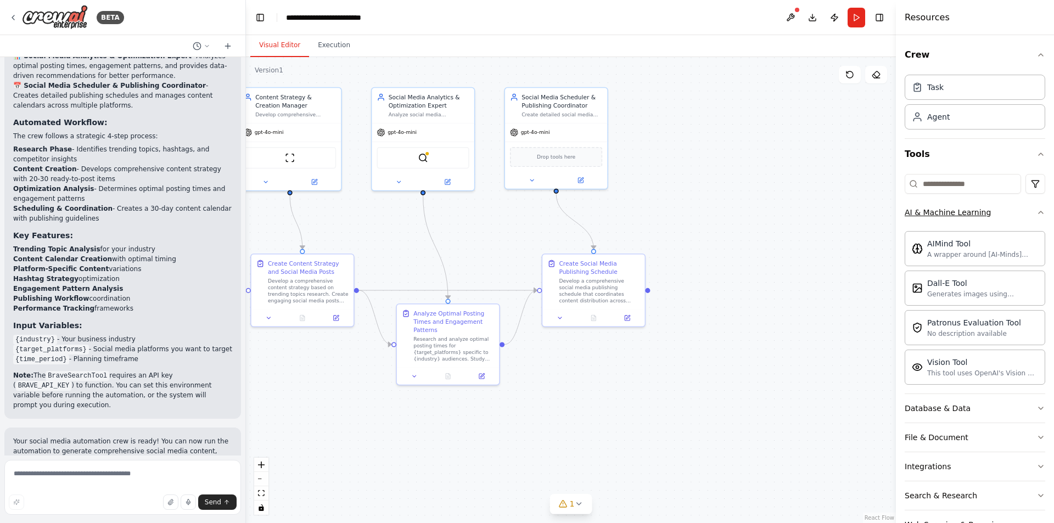
click at [920, 215] on div "AI & Machine Learning" at bounding box center [947, 212] width 86 height 11
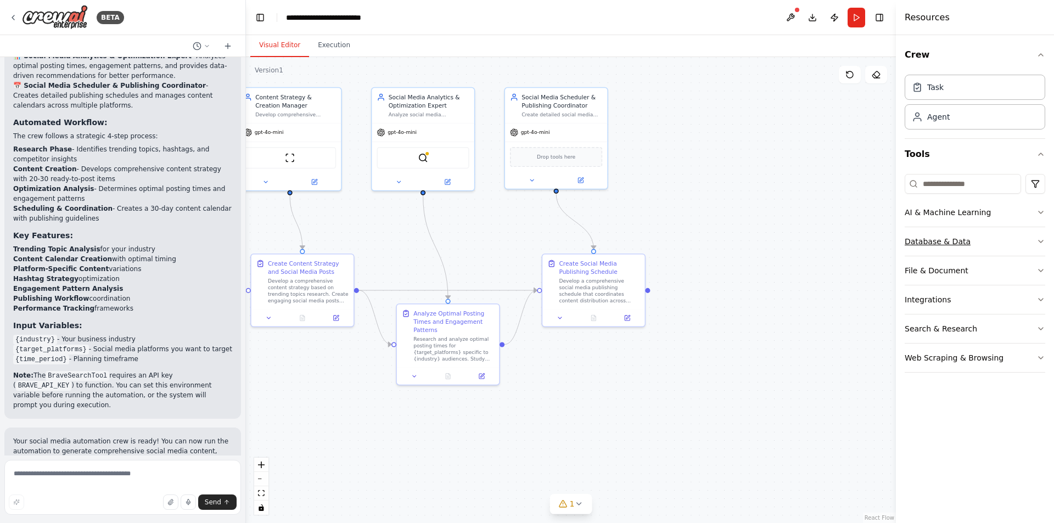
click at [913, 246] on div "Database & Data" at bounding box center [937, 241] width 66 height 11
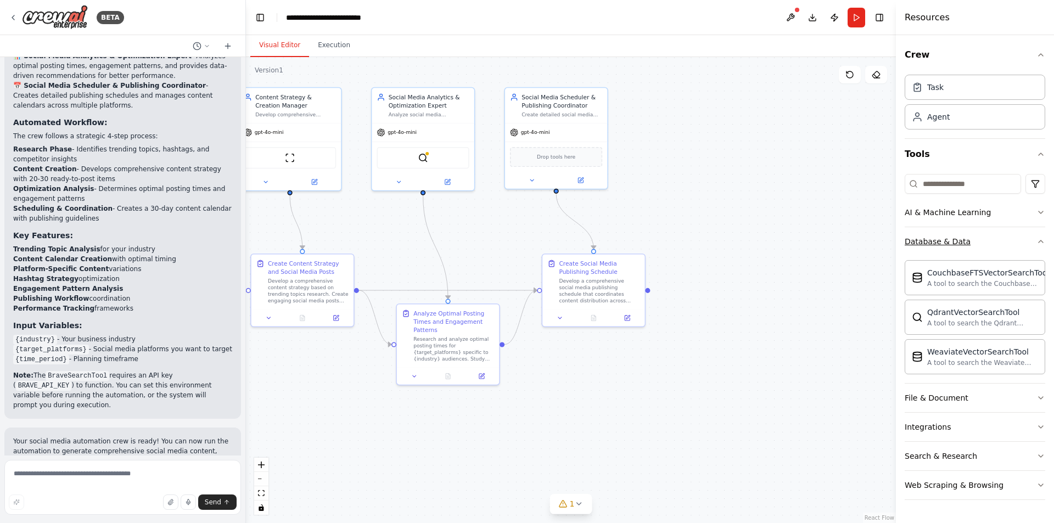
click at [913, 246] on div "Database & Data" at bounding box center [937, 241] width 66 height 11
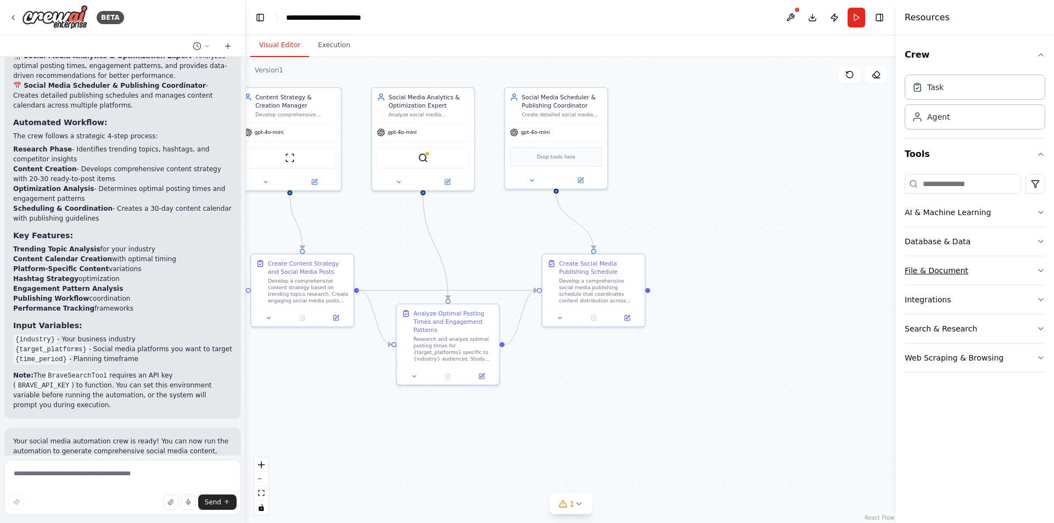
click at [912, 273] on div "File & Document" at bounding box center [936, 270] width 64 height 11
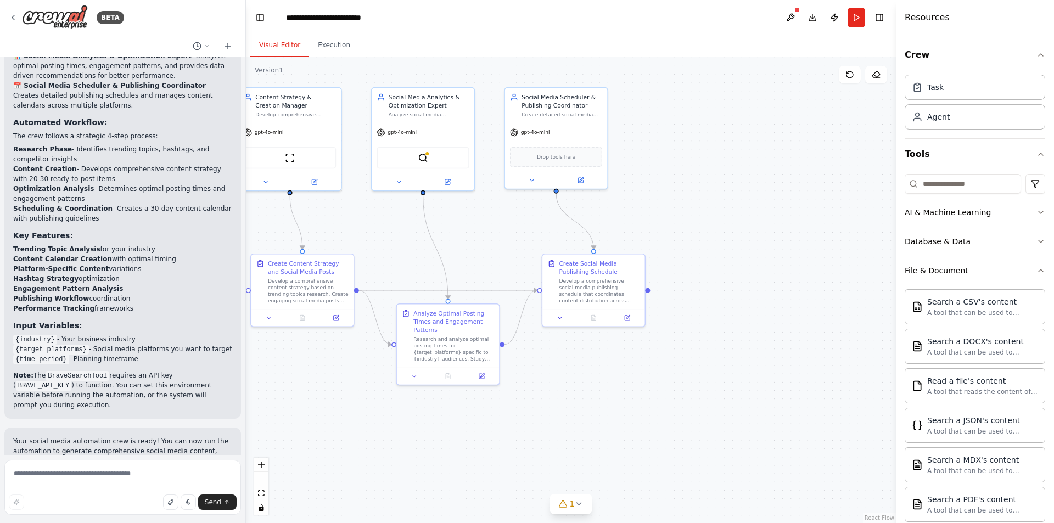
click at [912, 273] on div "File & Document" at bounding box center [936, 270] width 64 height 11
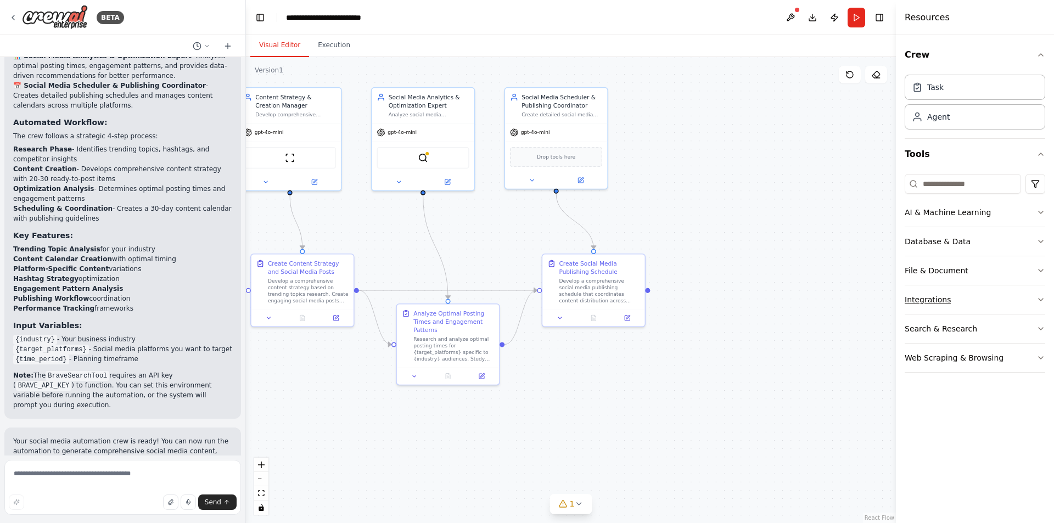
click at [914, 302] on div "Integrations" at bounding box center [927, 299] width 46 height 11
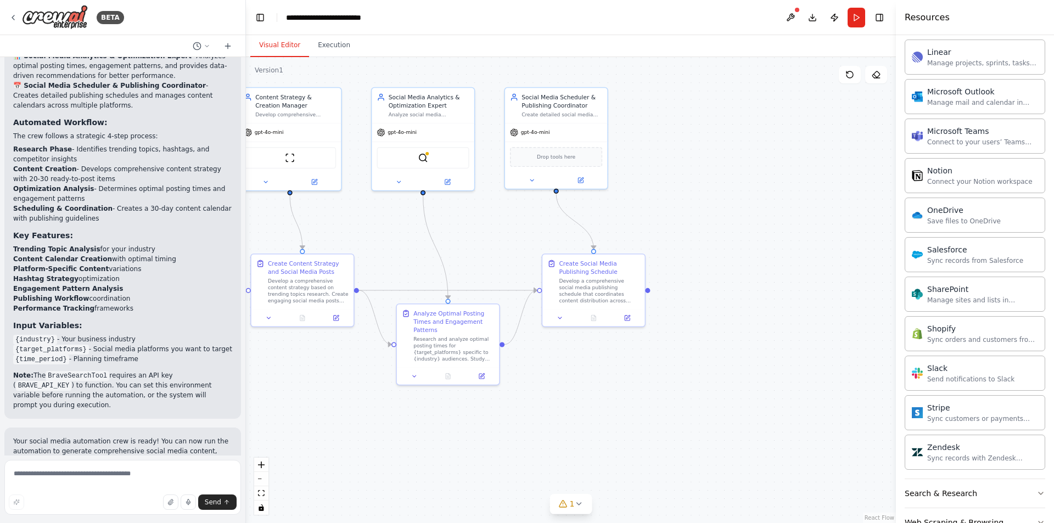
scroll to position [745, 0]
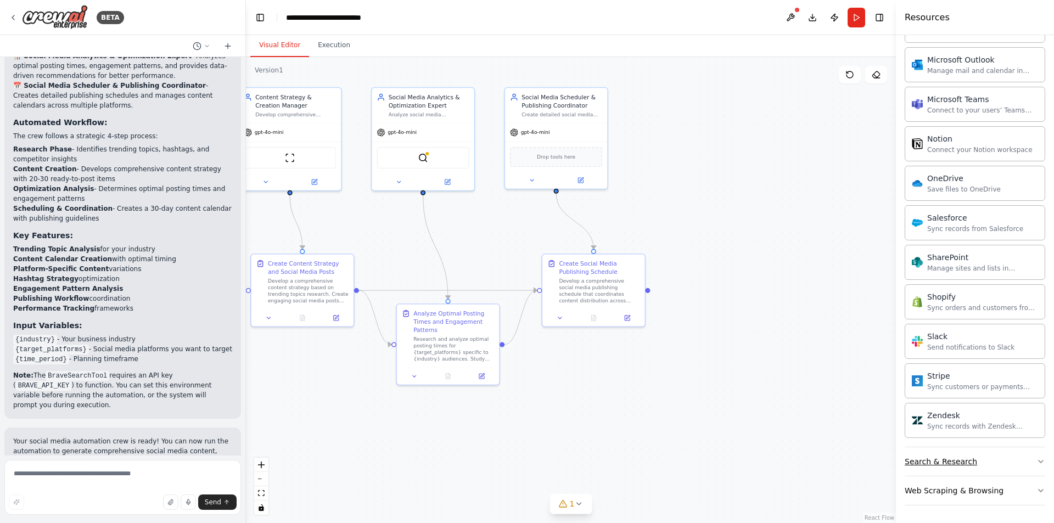
click at [921, 466] on div "Search & Research" at bounding box center [940, 461] width 72 height 11
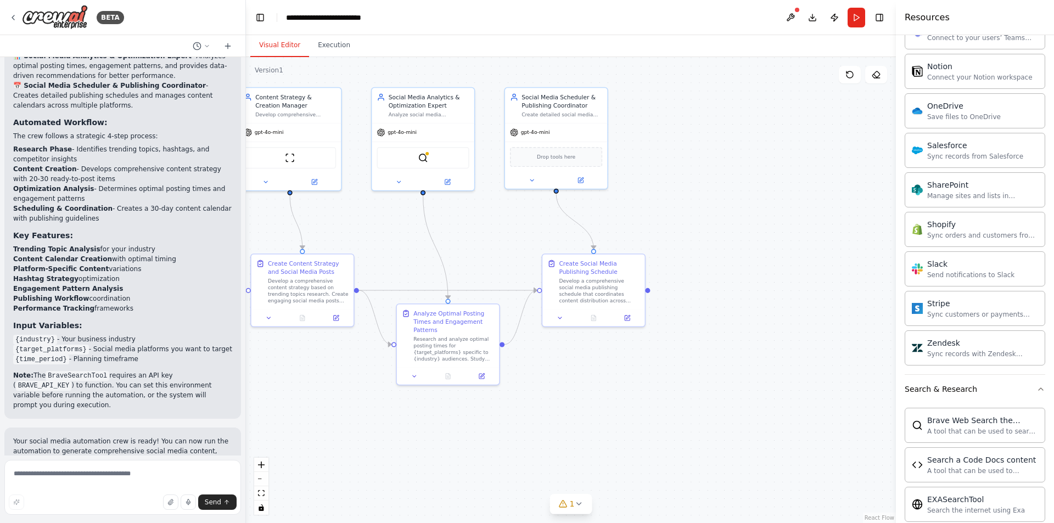
scroll to position [965, 0]
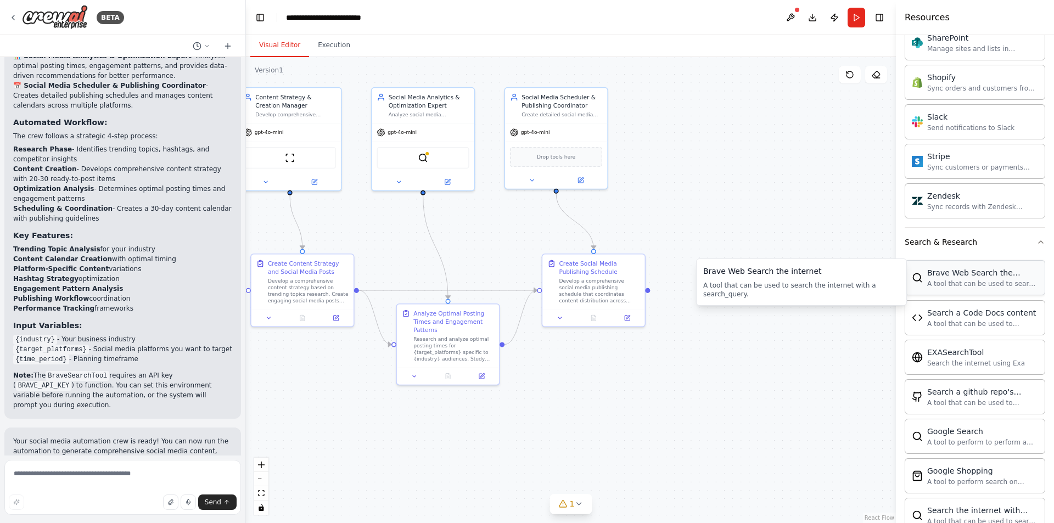
click at [936, 286] on div "A tool that can be used to search the internet with a search_query." at bounding box center [982, 283] width 111 height 9
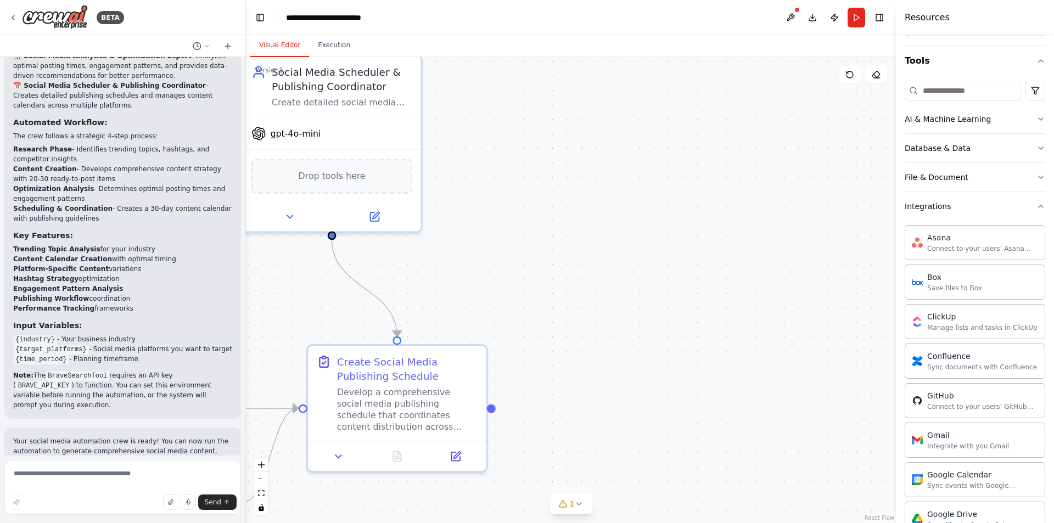
scroll to position [87, 0]
